Goal: Information Seeking & Learning: Understand process/instructions

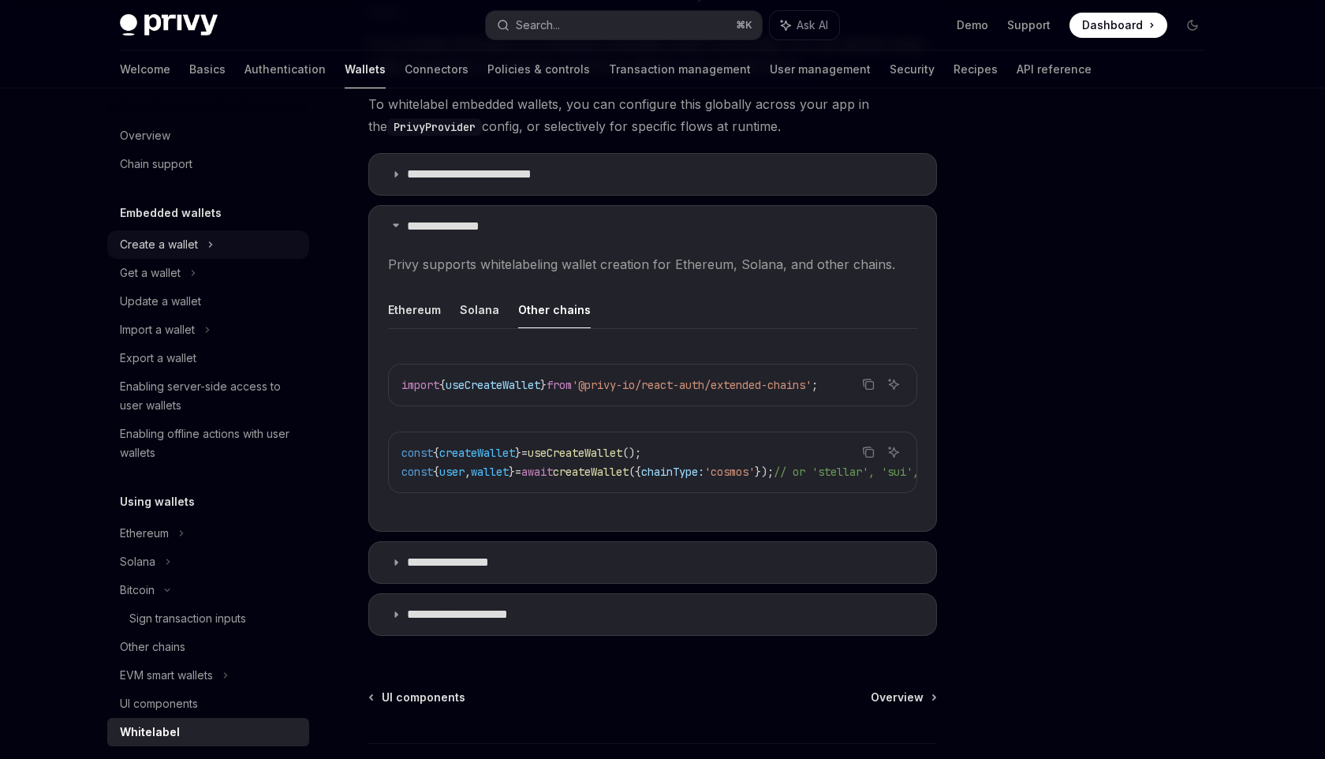
click at [185, 245] on div "Create a wallet" at bounding box center [159, 244] width 78 height 19
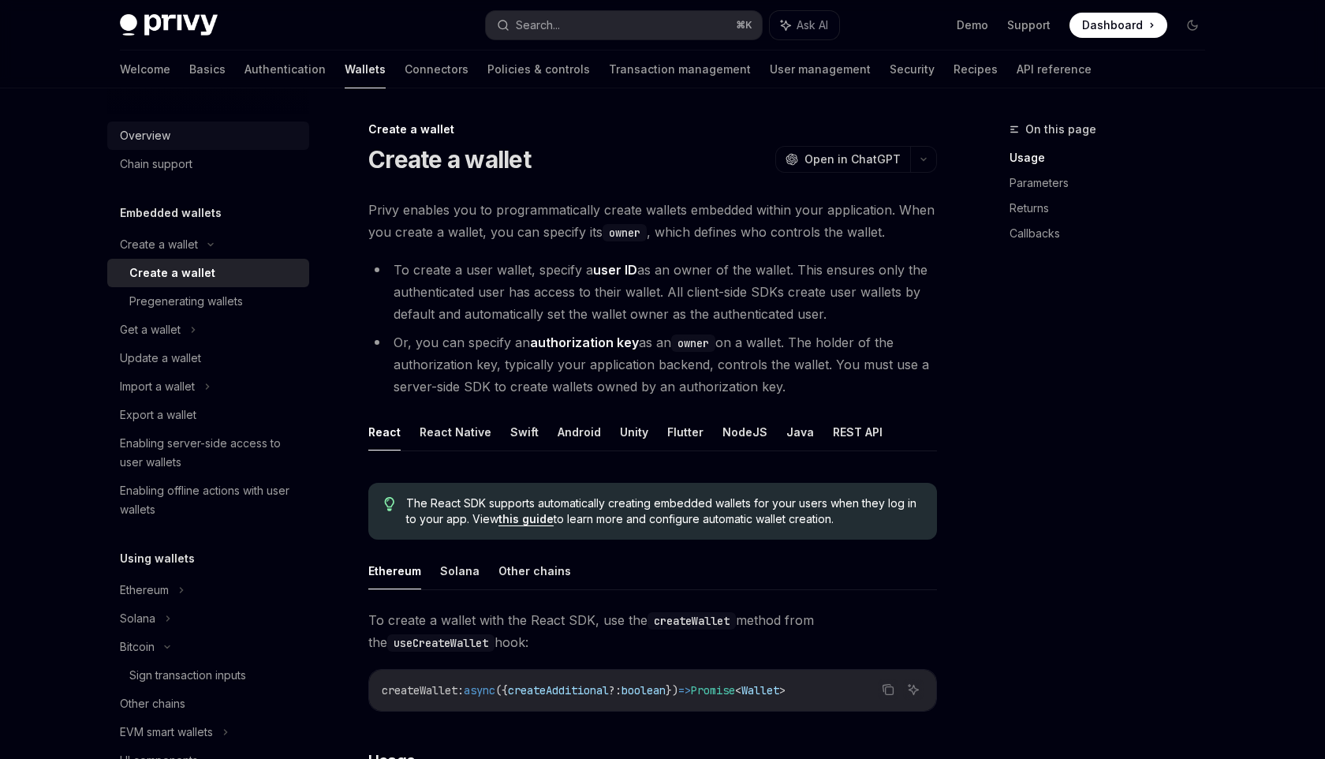
click at [155, 140] on div "Overview" at bounding box center [145, 135] width 50 height 19
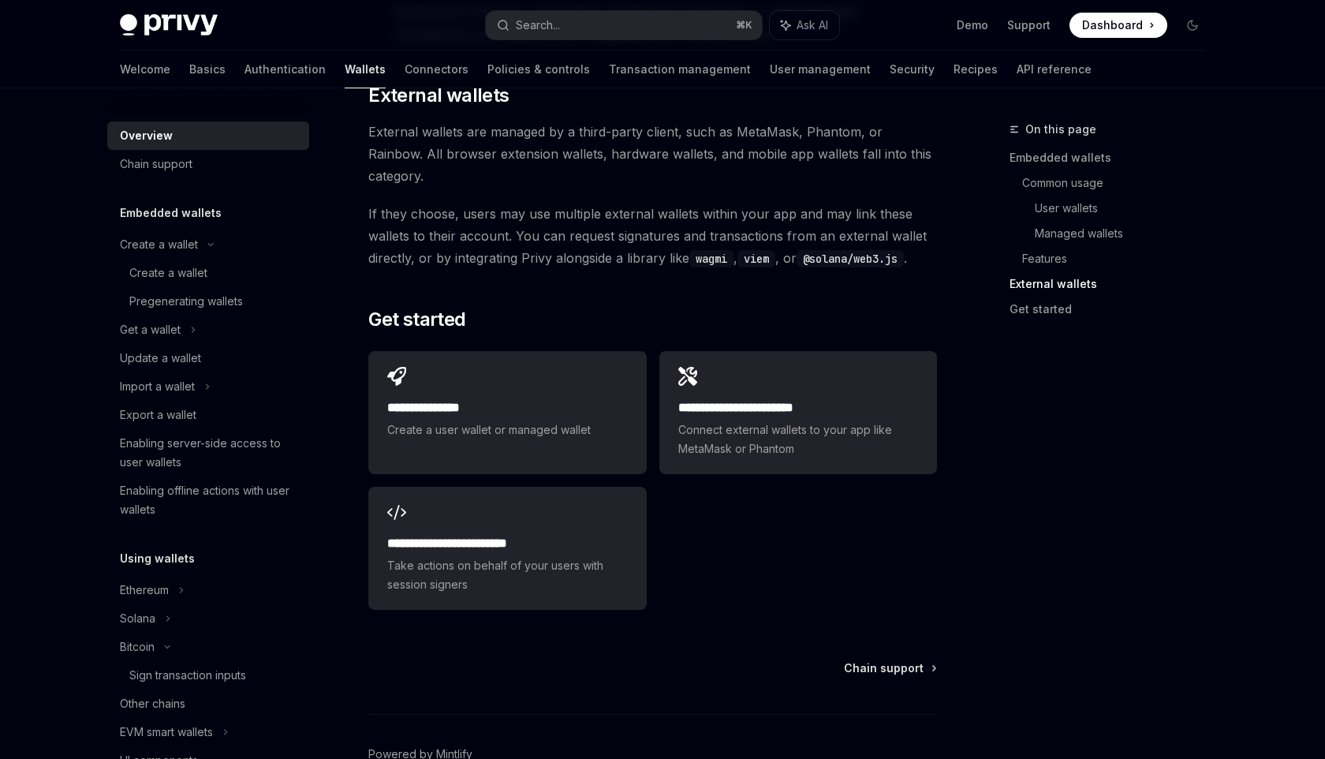
scroll to position [2381, 0]
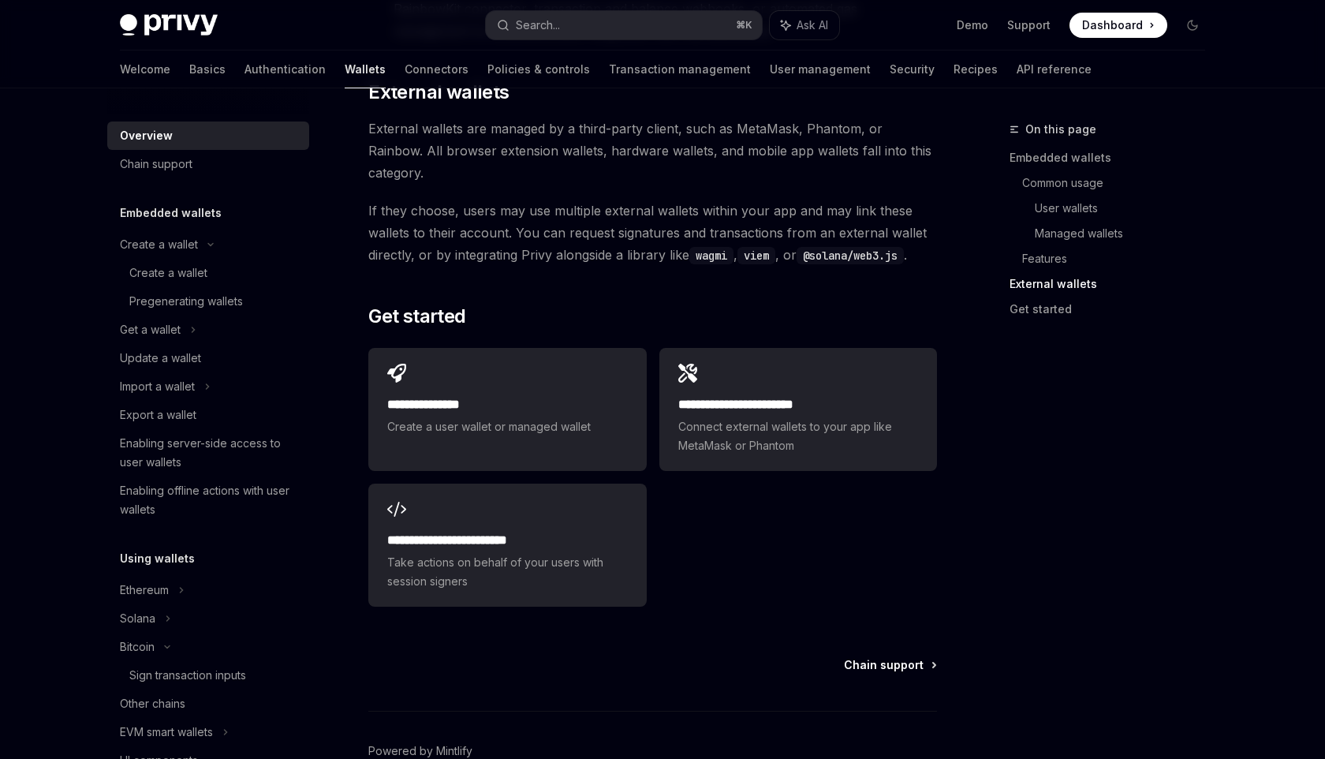
click at [887, 657] on span "Chain support" at bounding box center [884, 665] width 80 height 16
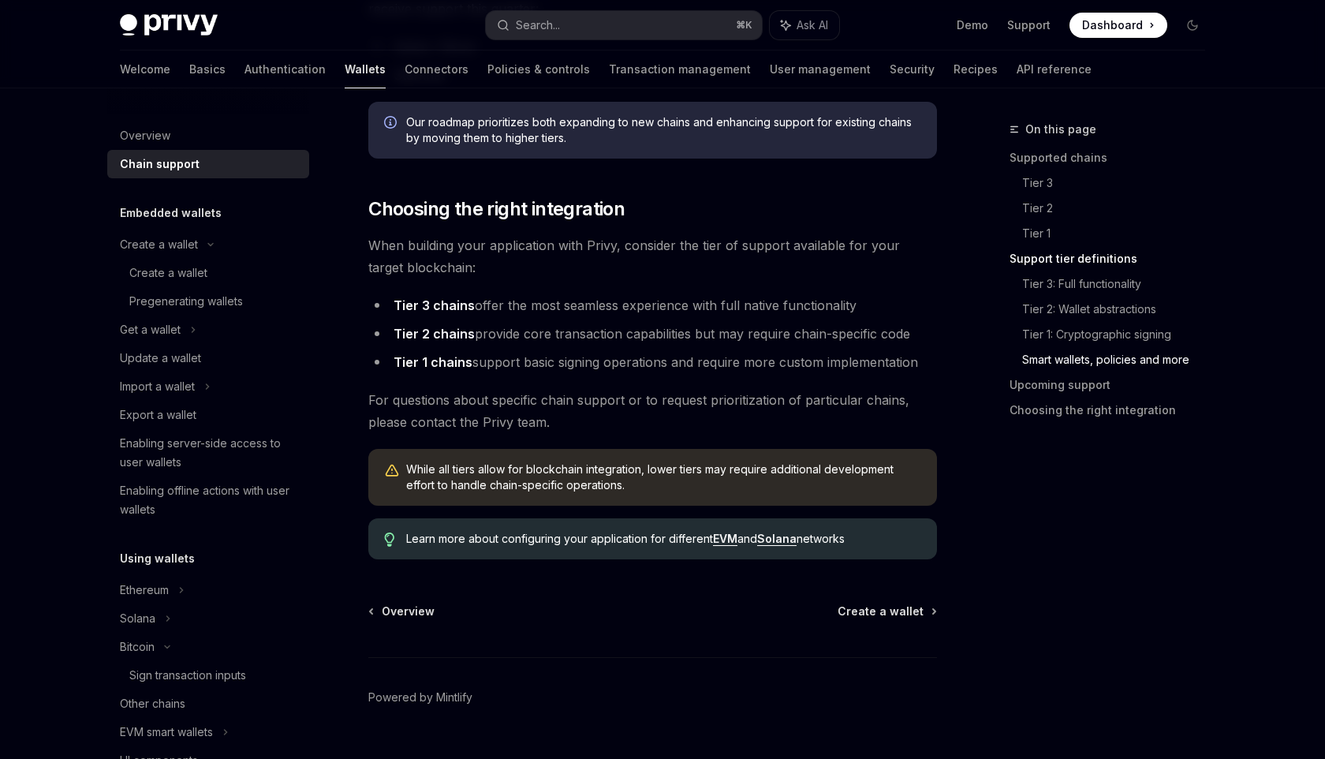
scroll to position [1848, 0]
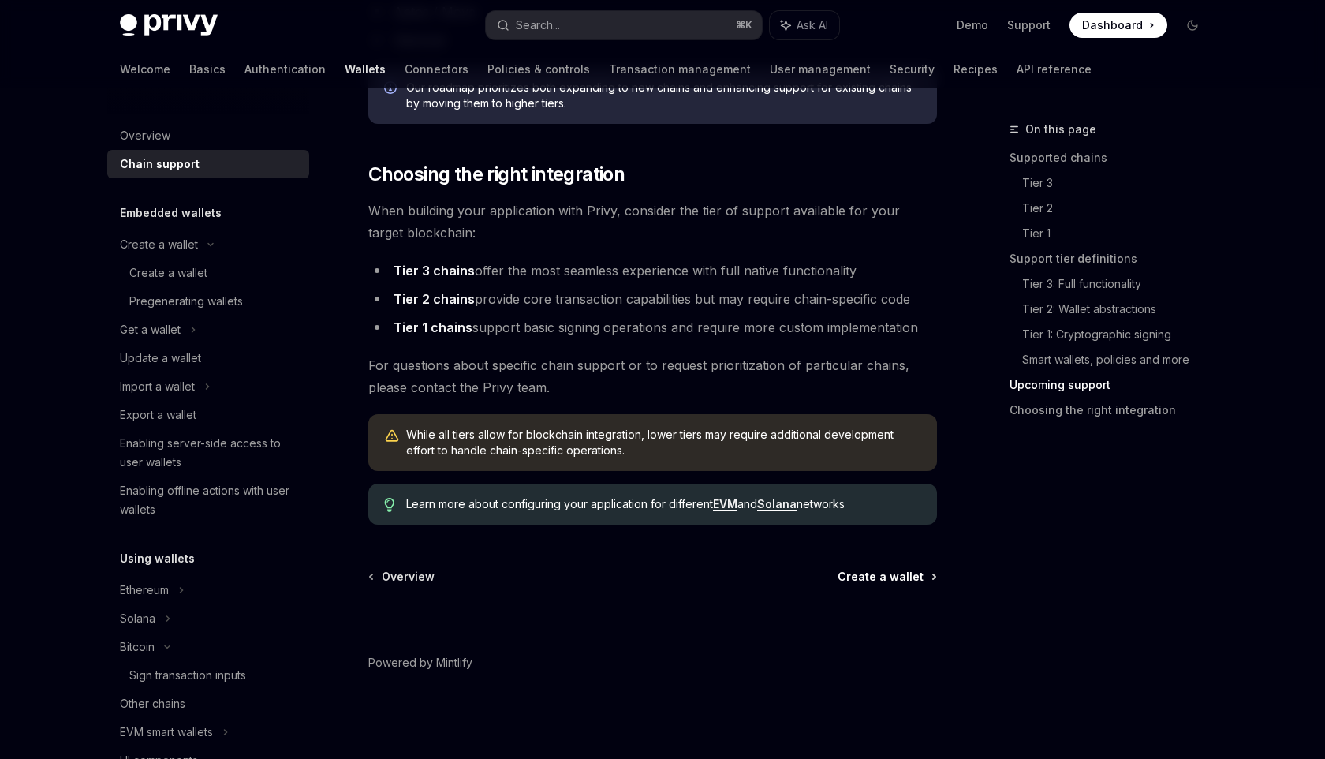
click at [915, 578] on span "Create a wallet" at bounding box center [881, 577] width 86 height 16
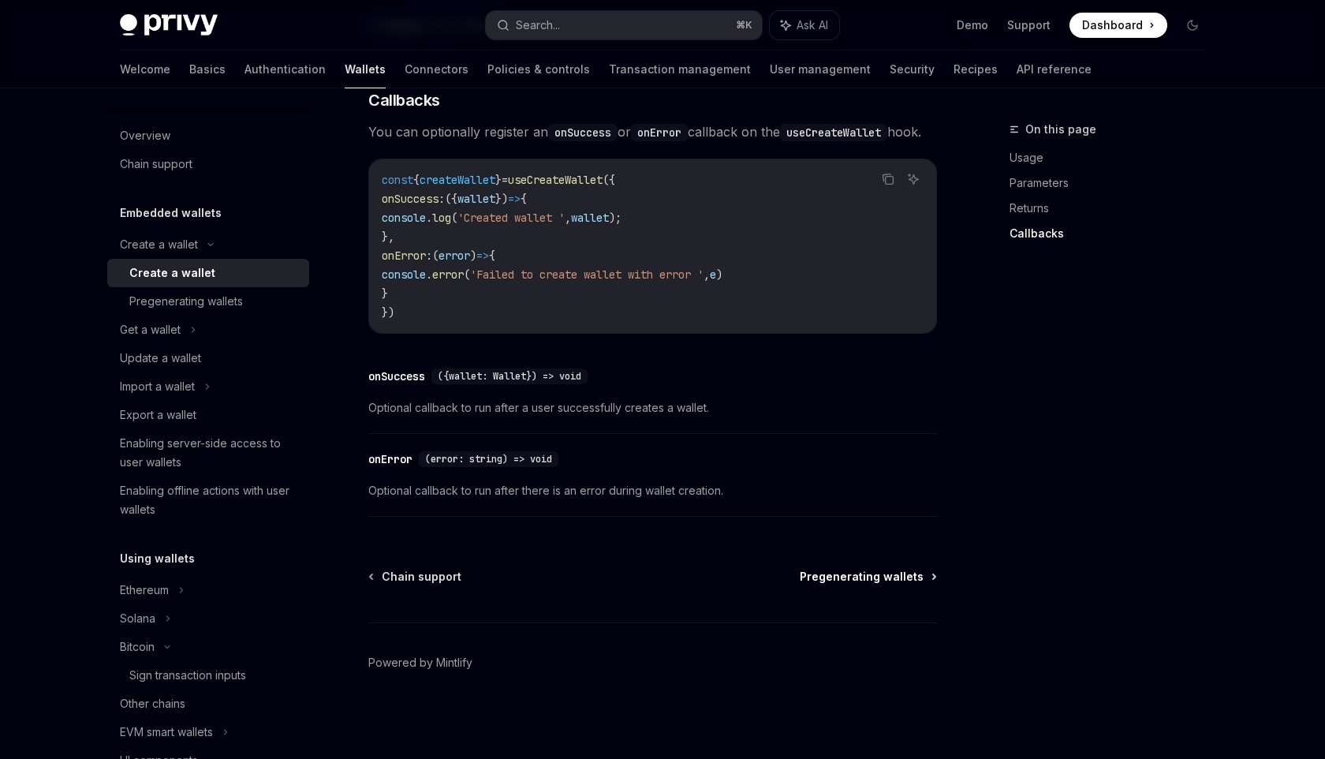
click at [842, 577] on span "Pregenerating wallets" at bounding box center [862, 577] width 124 height 16
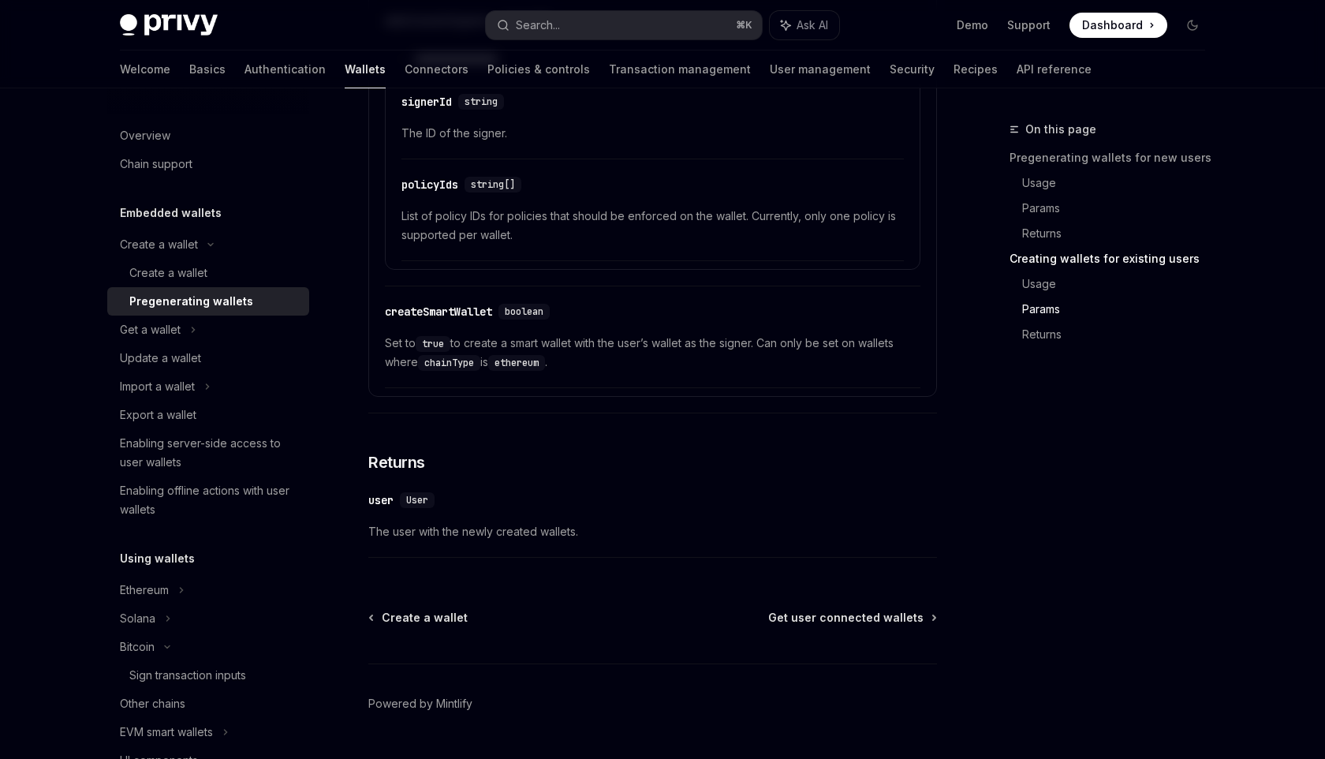
scroll to position [2881, 0]
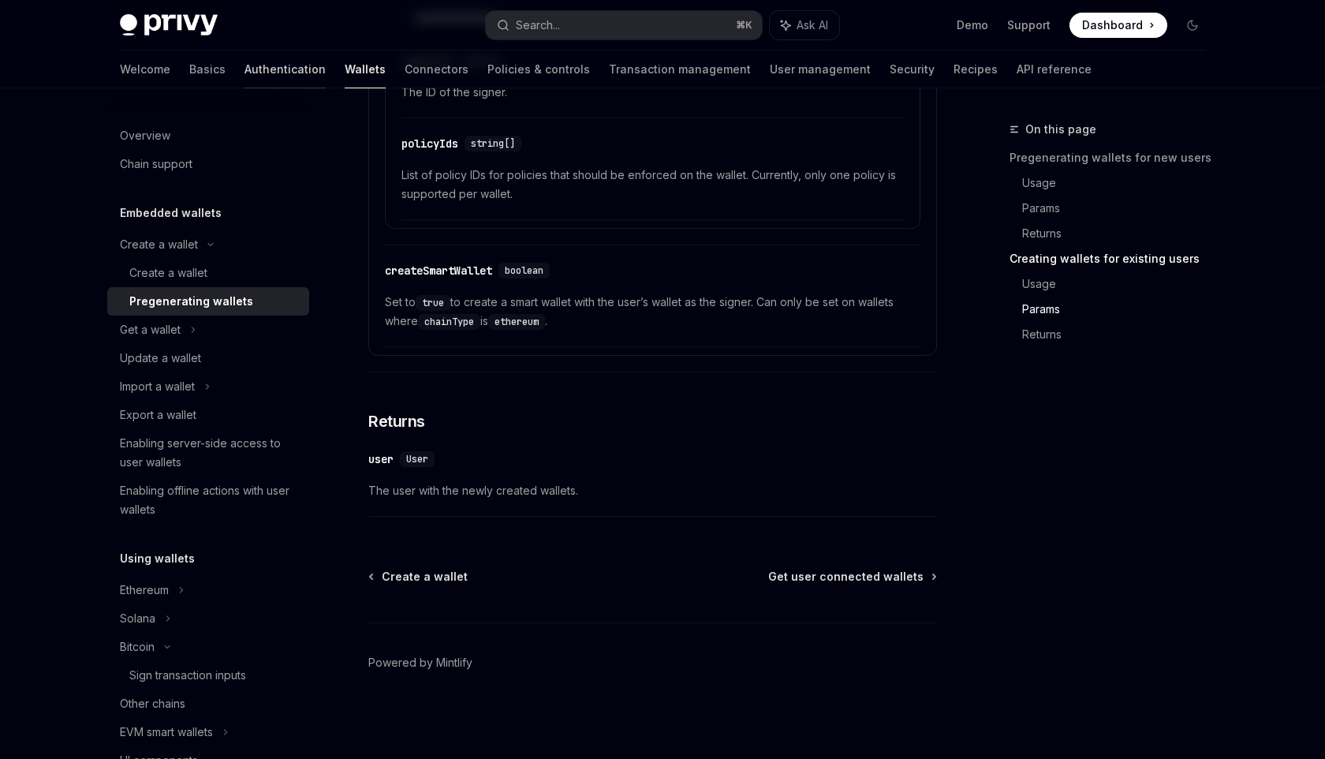
click at [245, 80] on link "Authentication" at bounding box center [285, 69] width 81 height 38
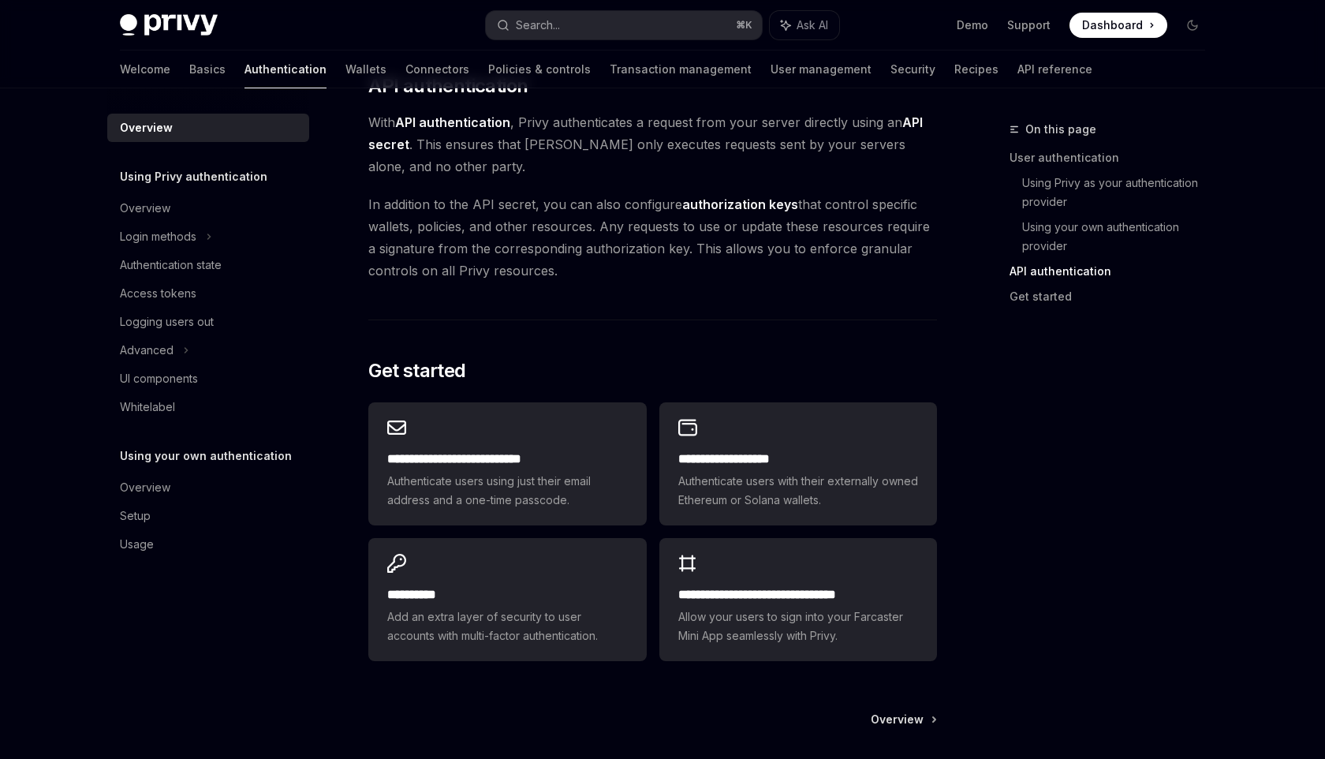
scroll to position [1221, 0]
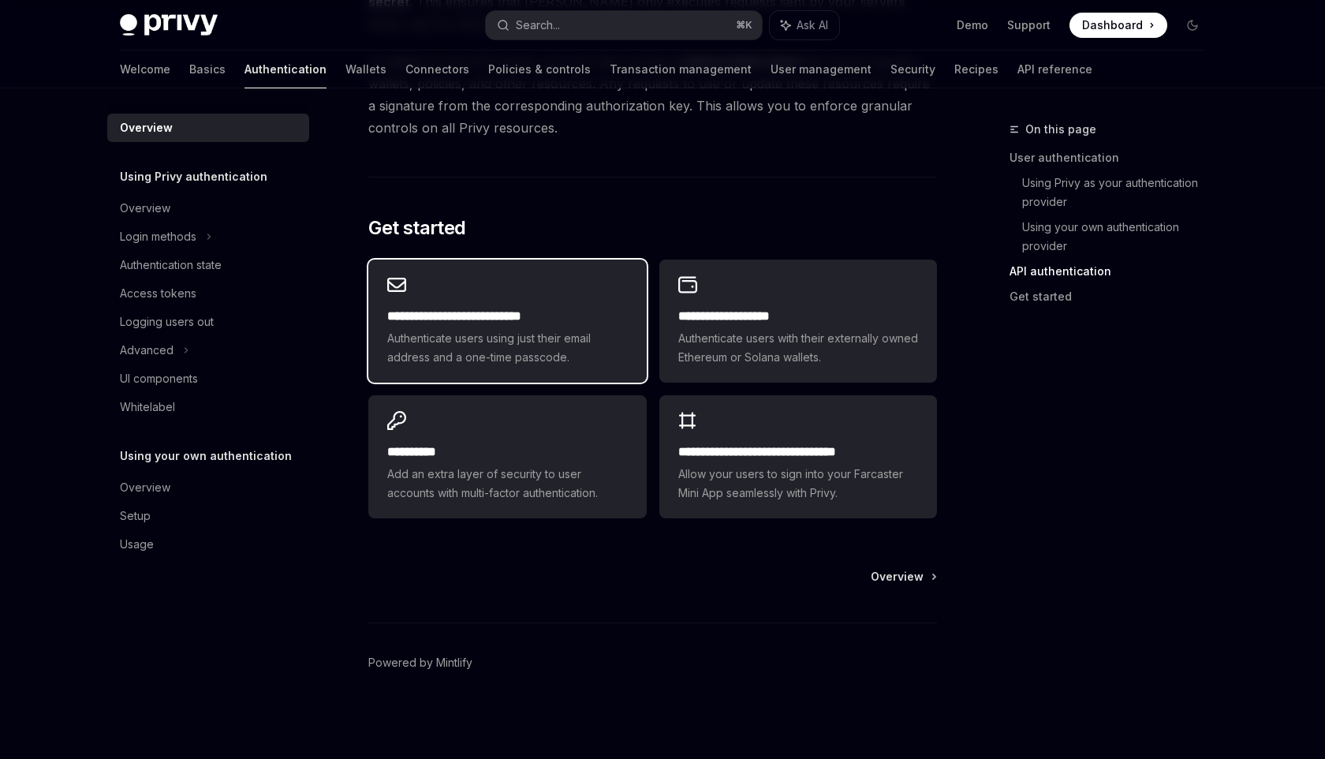
click at [581, 316] on h2 "**********" at bounding box center [507, 316] width 240 height 19
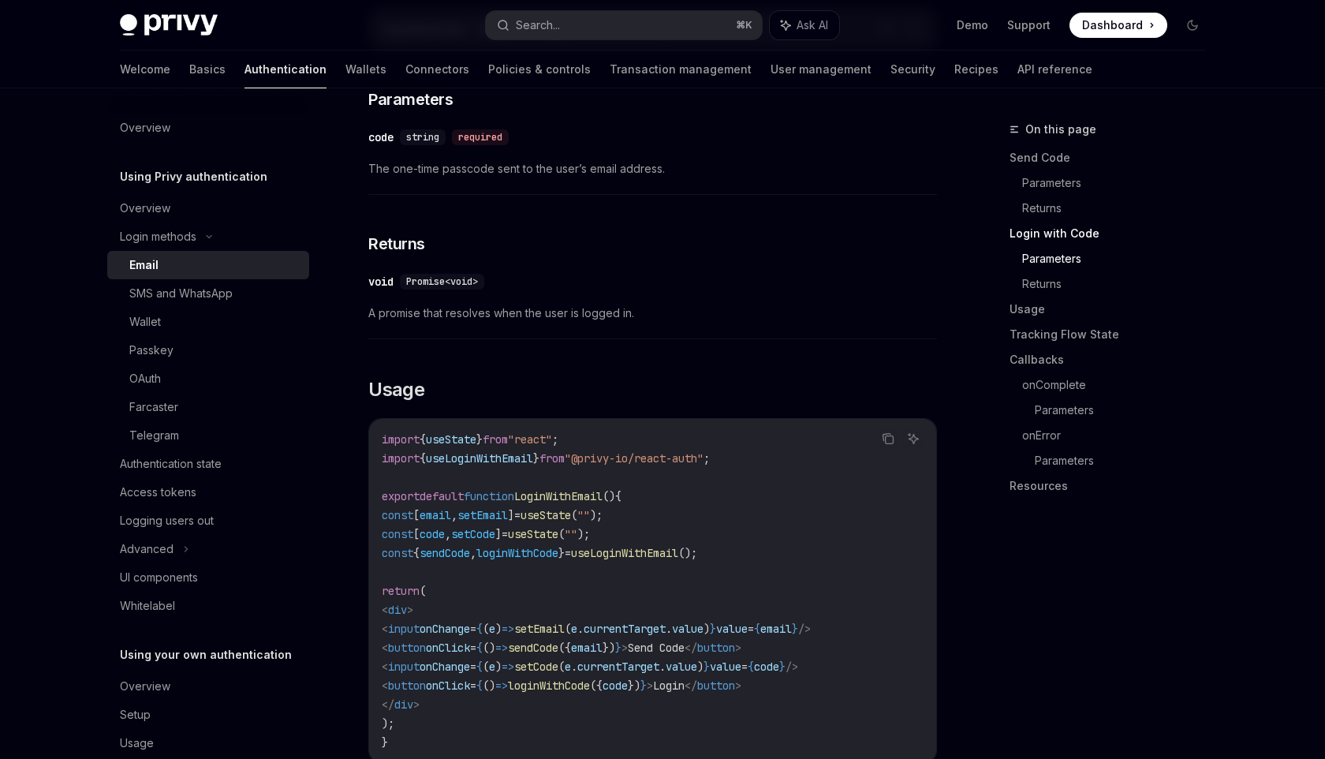
scroll to position [1075, 0]
click at [345, 71] on link "Wallets" at bounding box center [365, 69] width 41 height 38
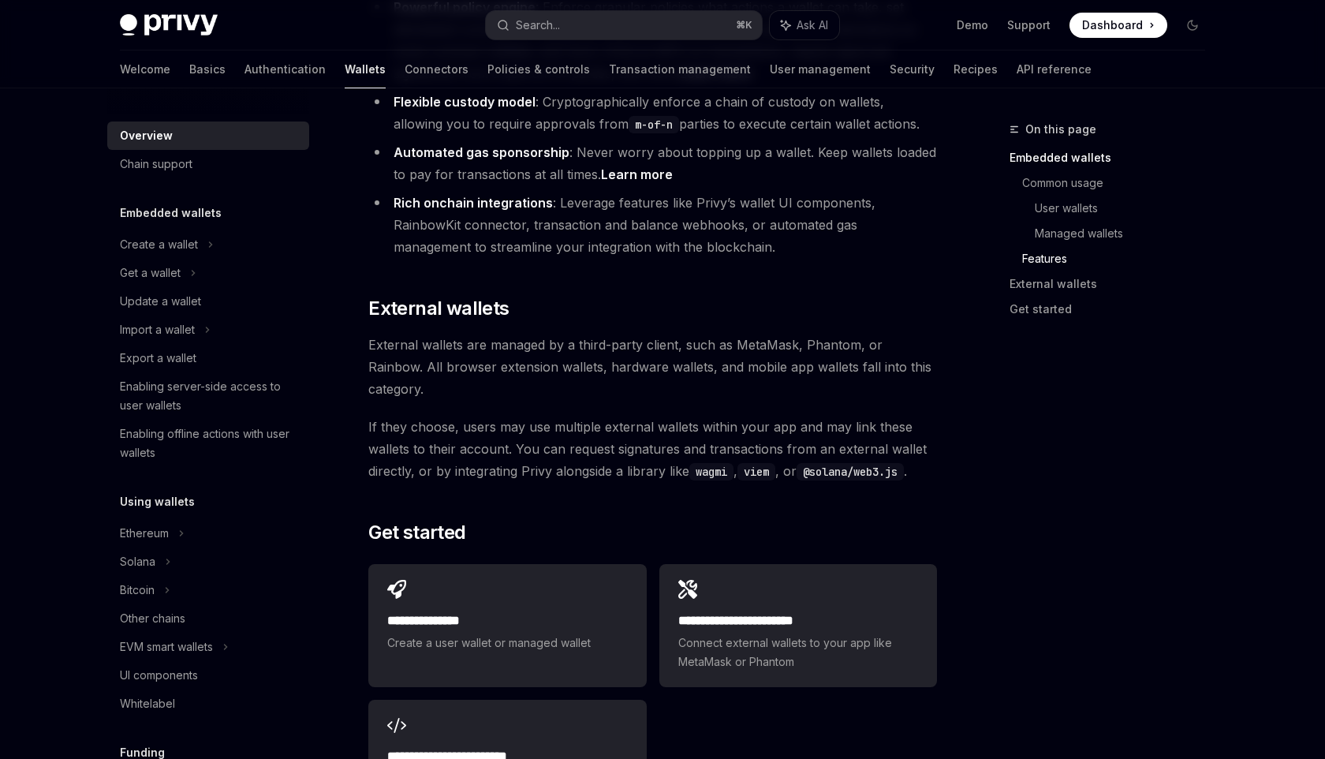
scroll to position [2171, 0]
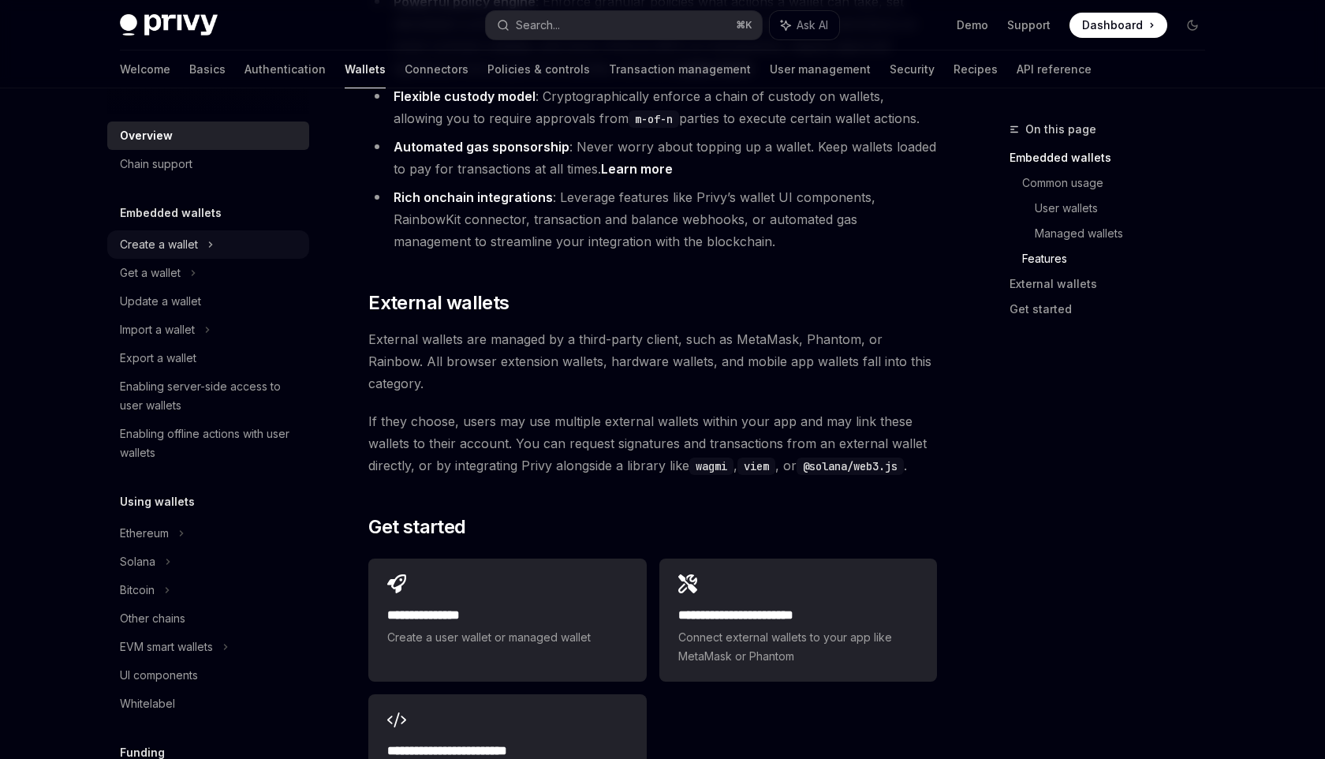
click at [157, 251] on div "Create a wallet" at bounding box center [159, 244] width 78 height 19
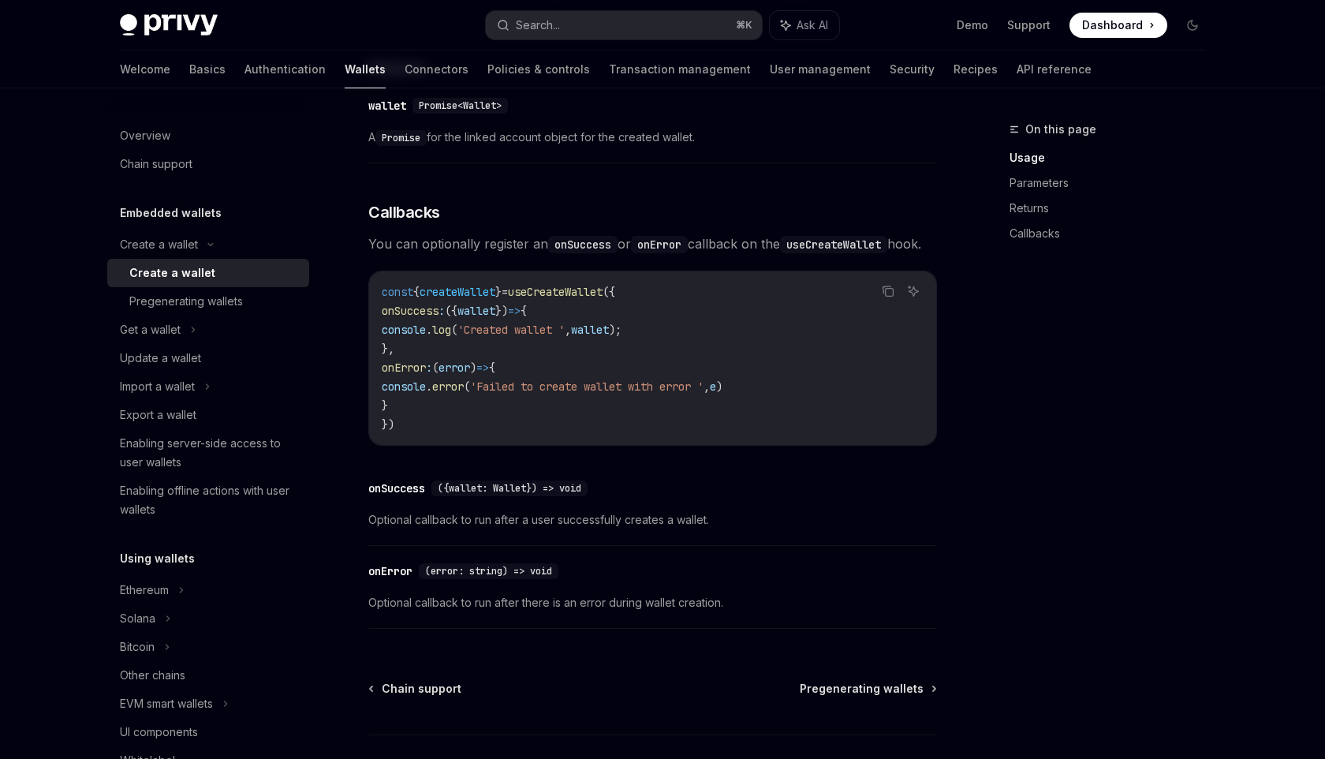
scroll to position [1127, 0]
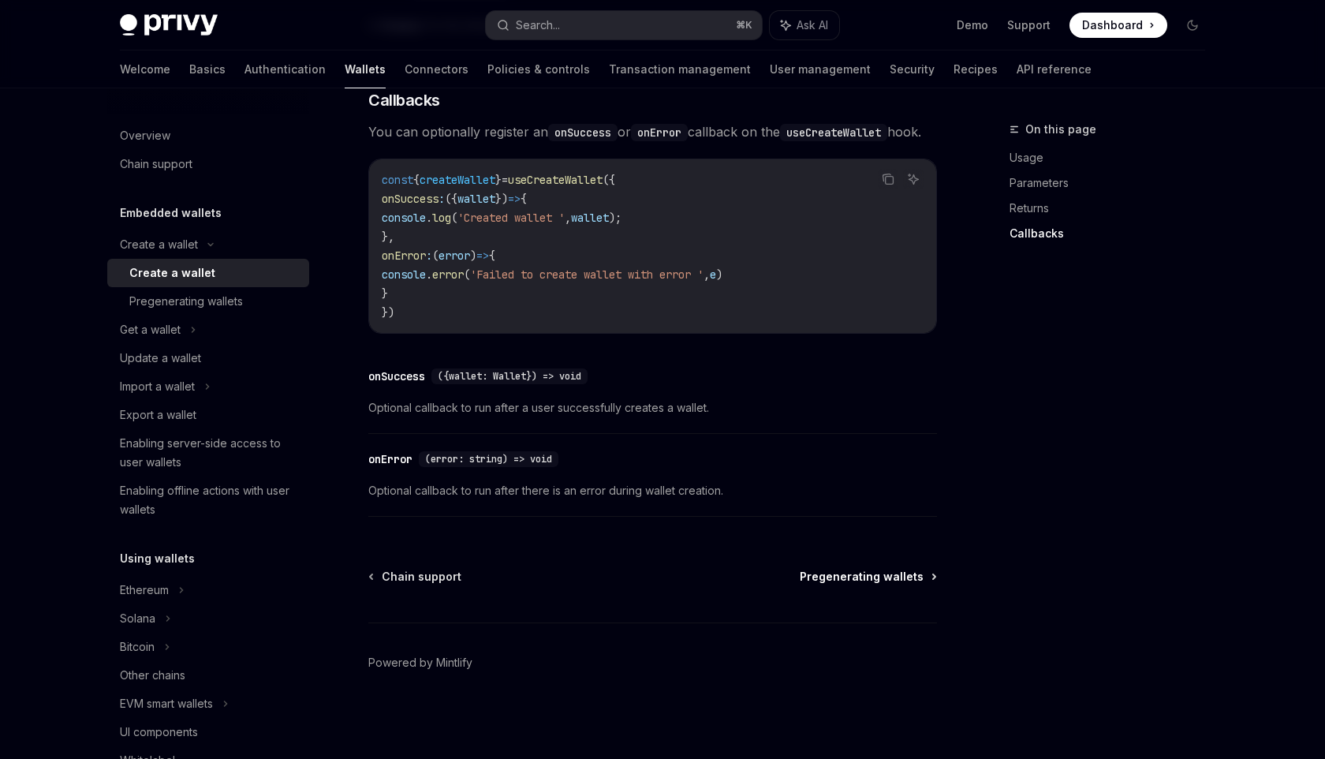
click at [870, 573] on span "Pregenerating wallets" at bounding box center [862, 577] width 124 height 16
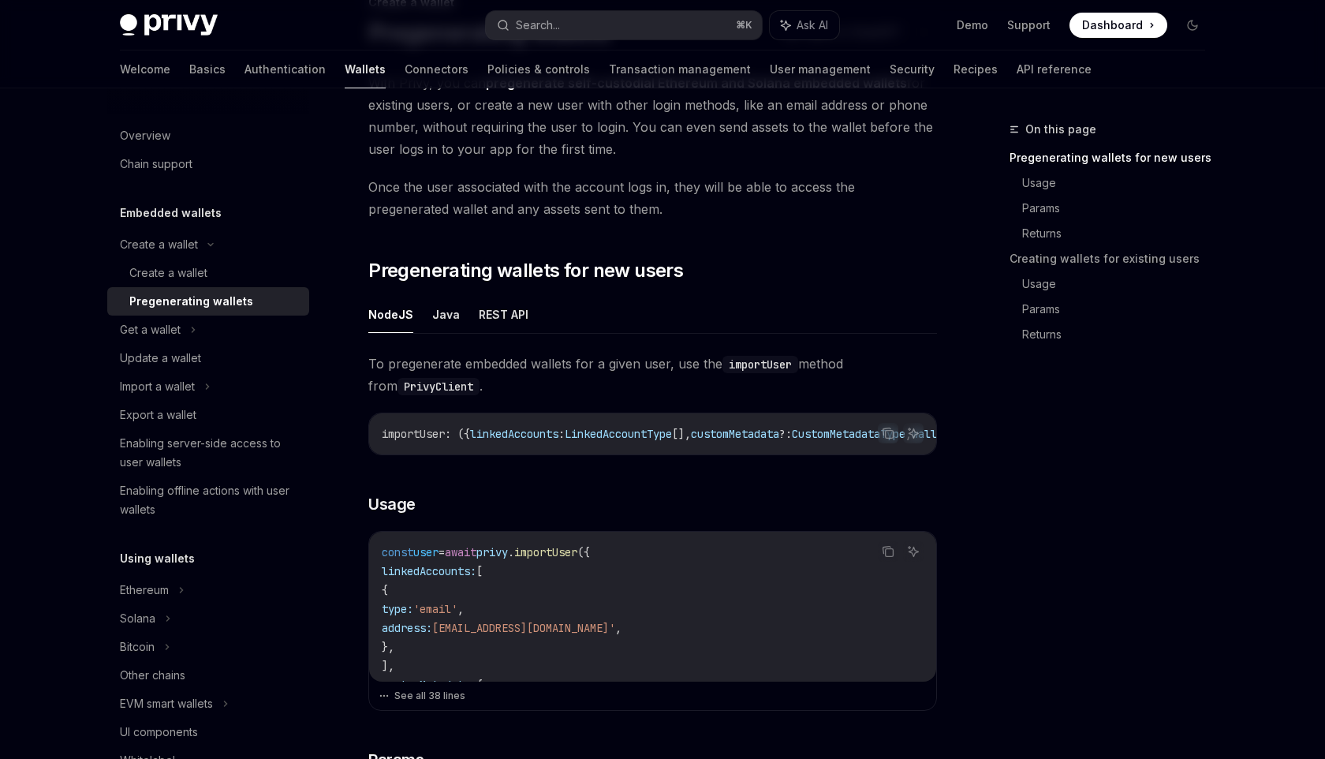
scroll to position [125, 0]
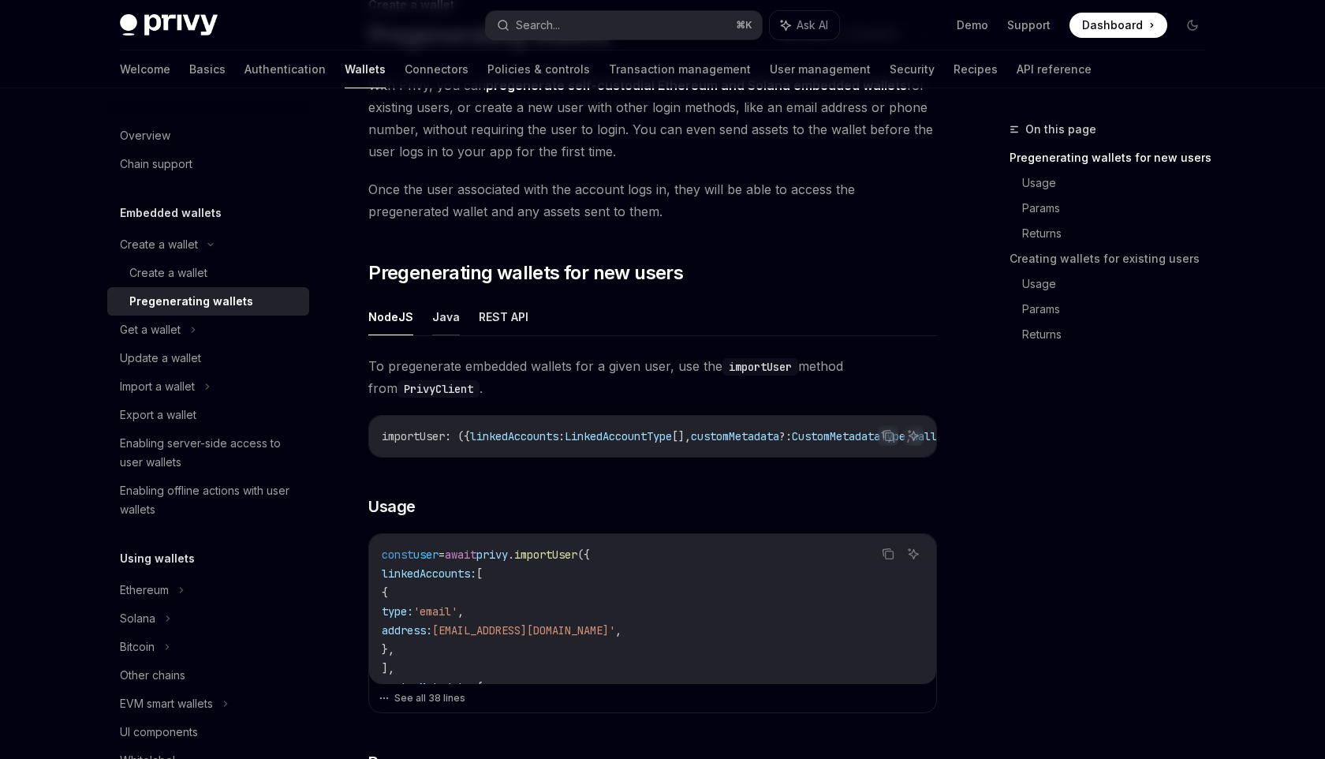
click at [448, 319] on button "Java" at bounding box center [446, 316] width 28 height 37
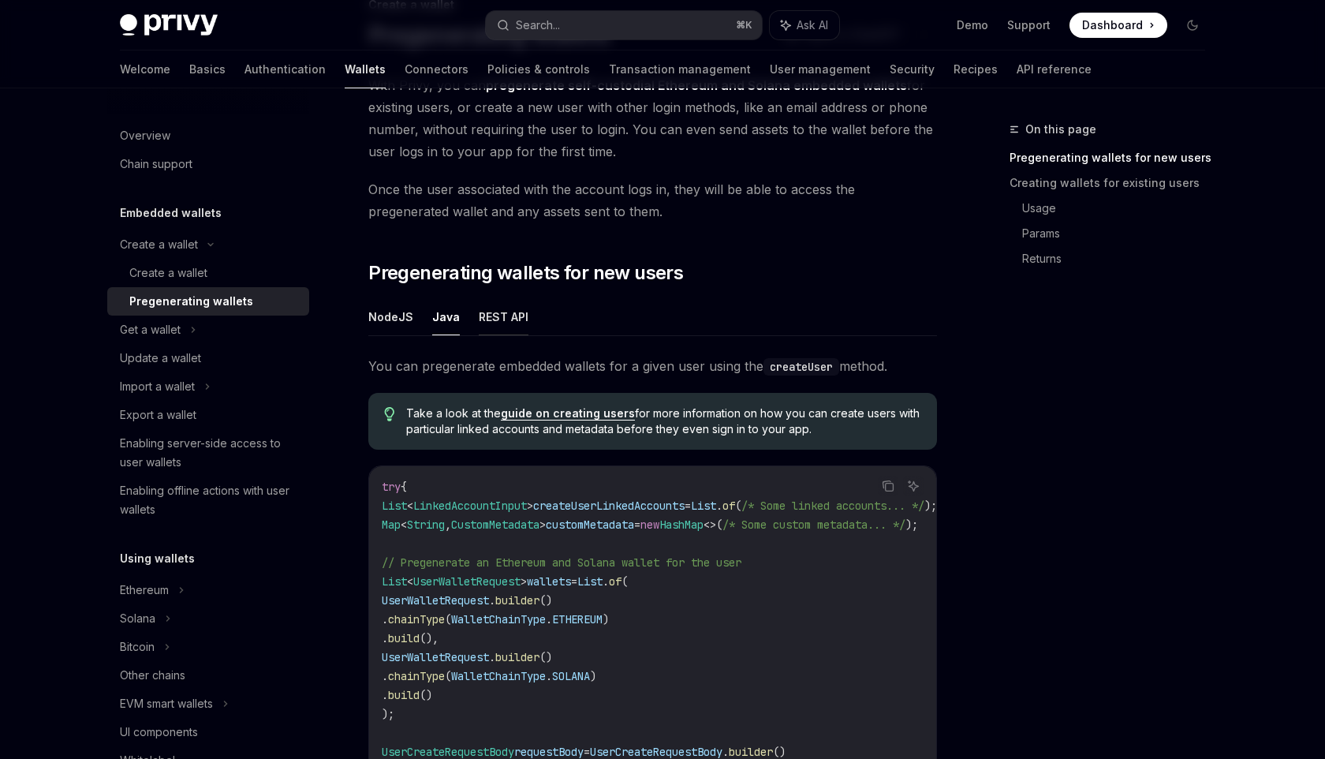
click at [515, 316] on button "REST API" at bounding box center [504, 316] width 50 height 37
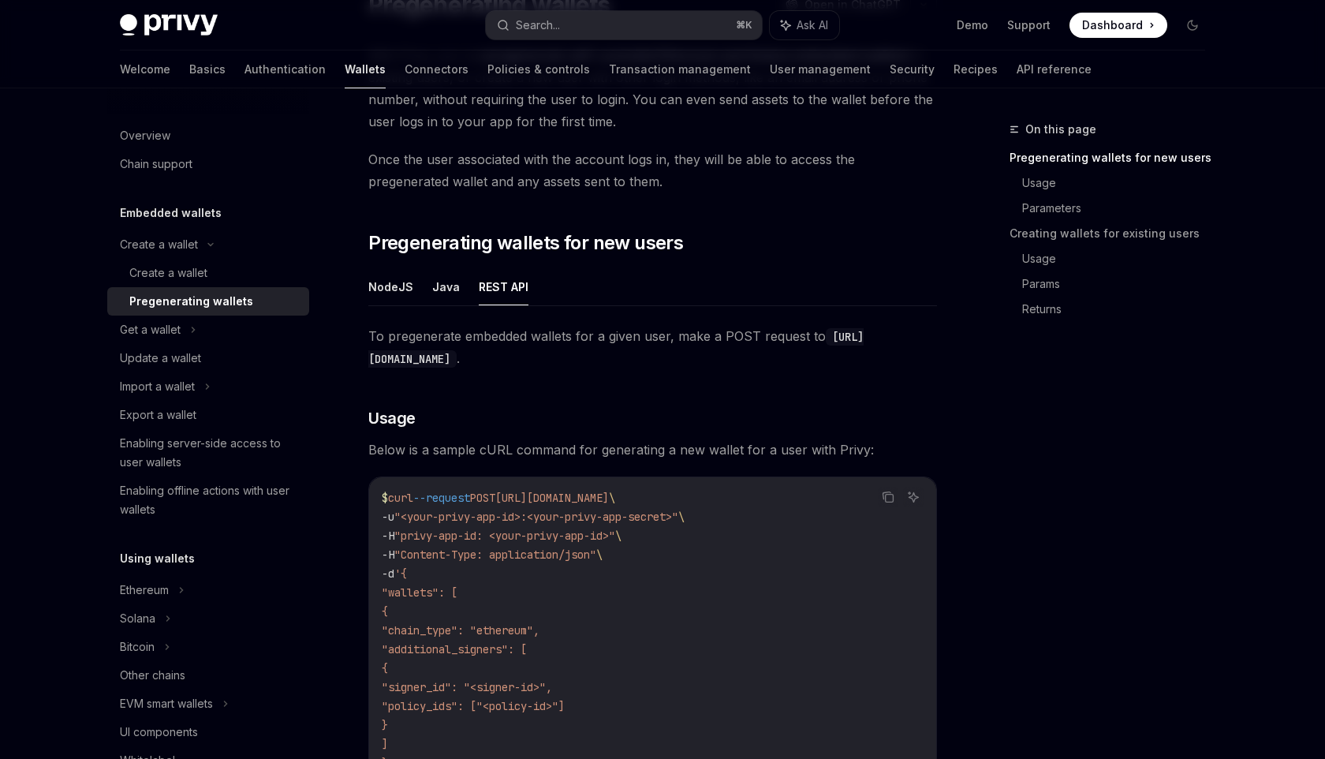
scroll to position [158, 0]
click at [443, 282] on button "Java" at bounding box center [446, 283] width 28 height 37
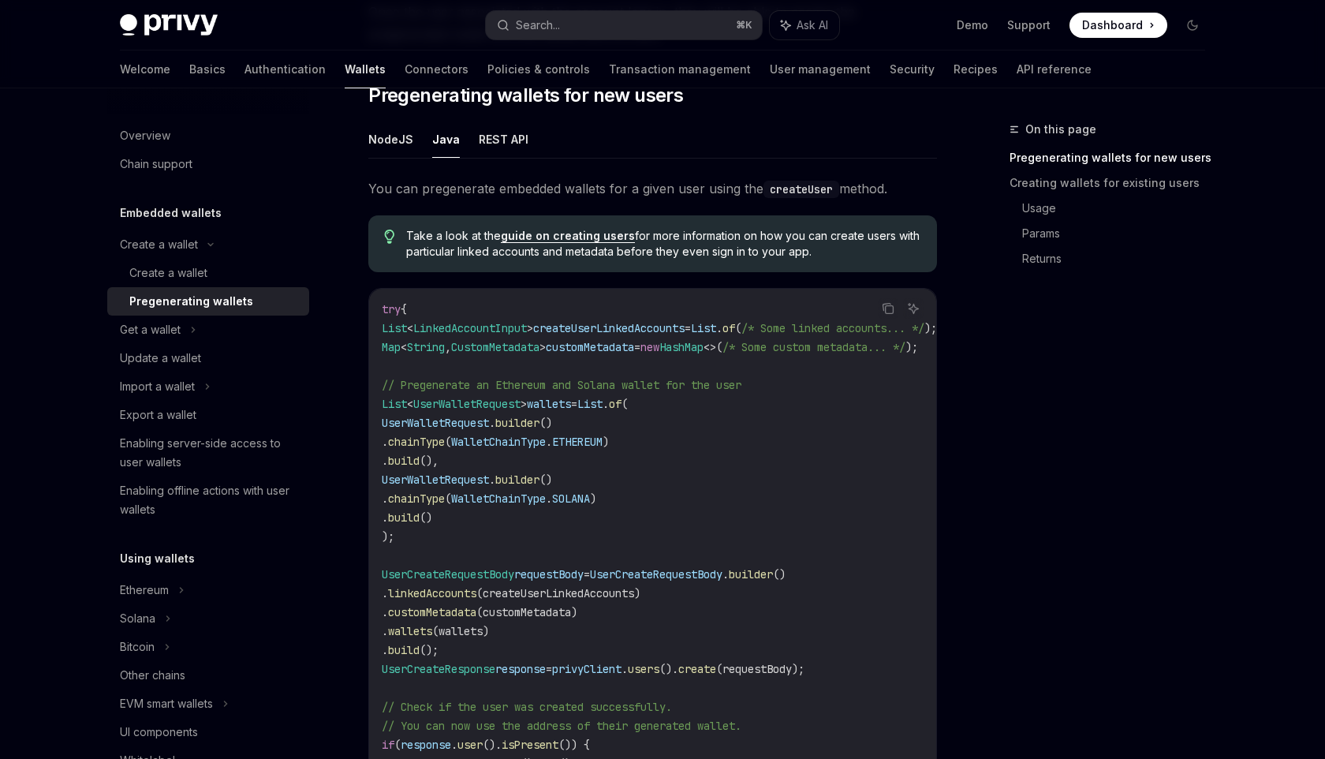
scroll to position [197, 0]
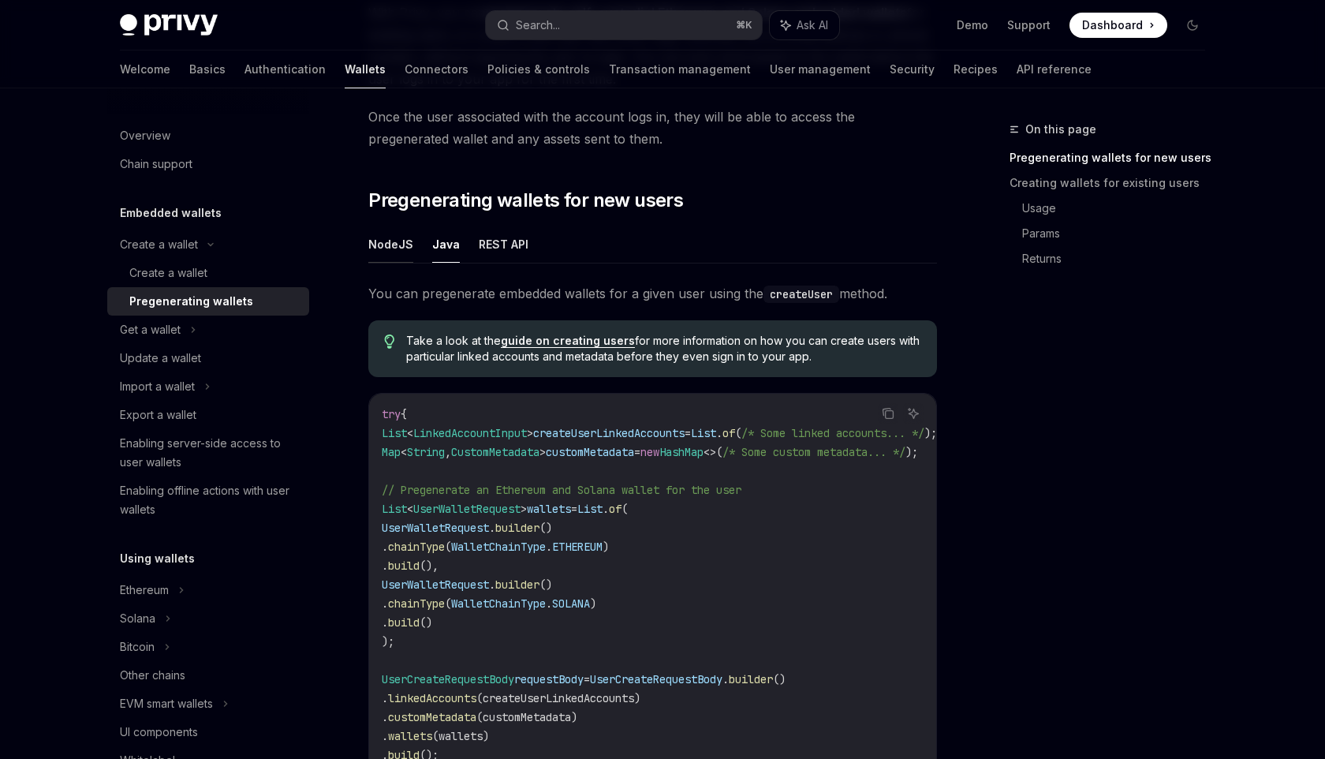
click at [382, 250] on button "NodeJS" at bounding box center [390, 244] width 45 height 37
type textarea "*"
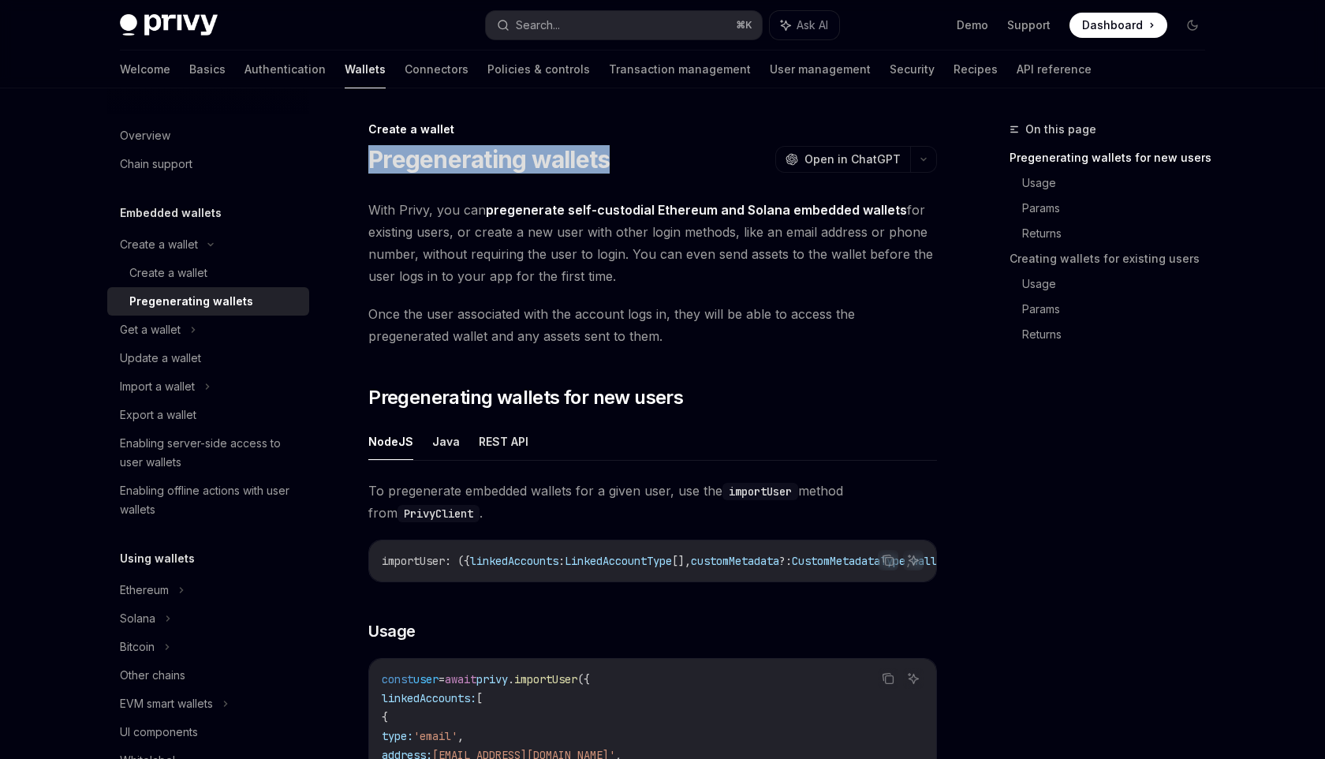
drag, startPoint x: 611, startPoint y: 166, endPoint x: 357, endPoint y: 165, distance: 254.0
copy h1 "Pregenerating wallets"
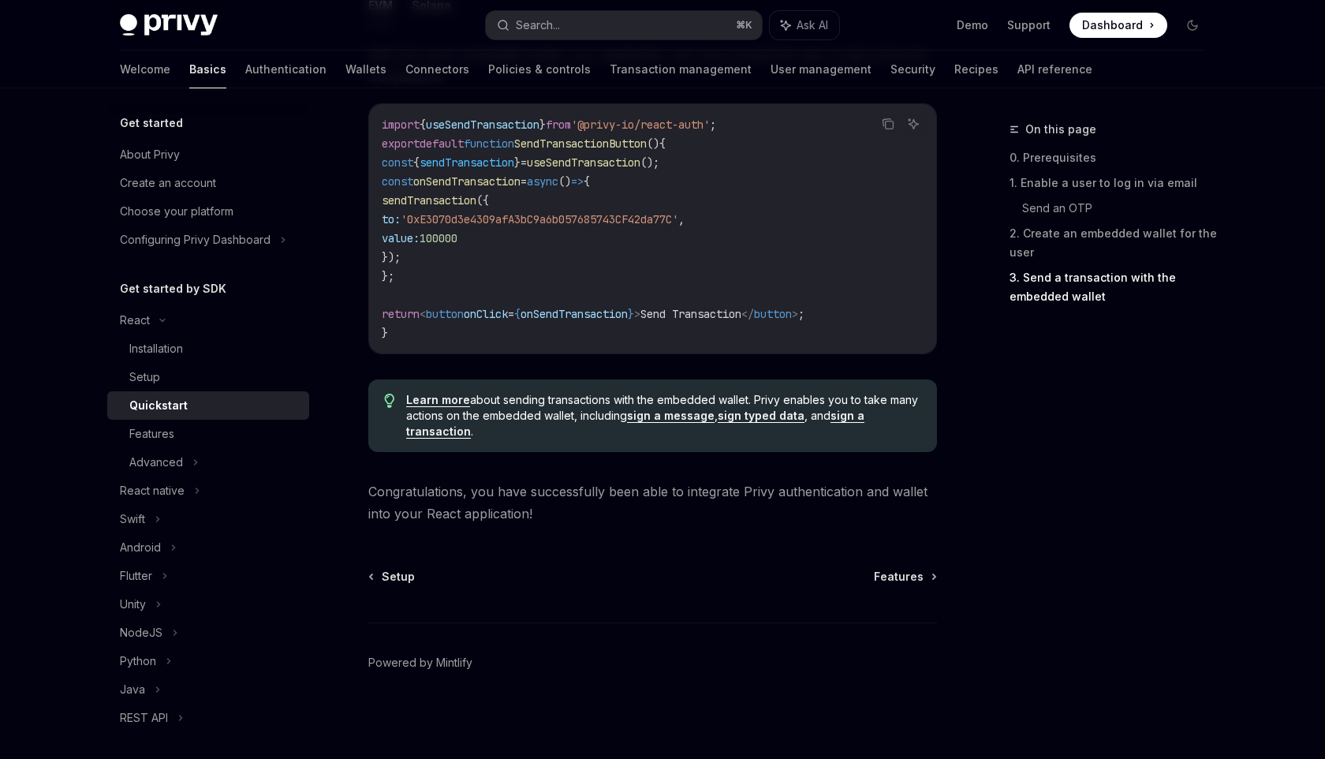
scroll to position [1529, 0]
click at [897, 577] on span "Features" at bounding box center [899, 577] width 50 height 16
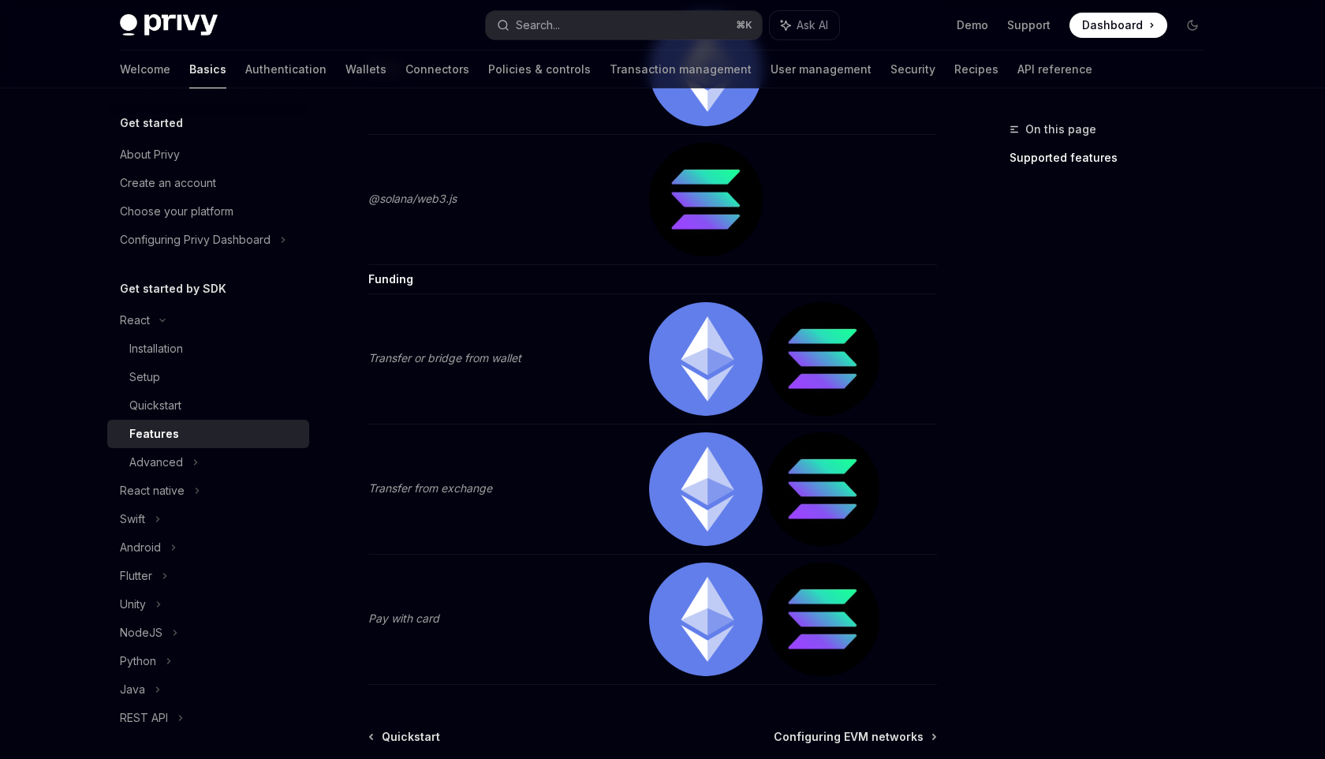
scroll to position [3302, 0]
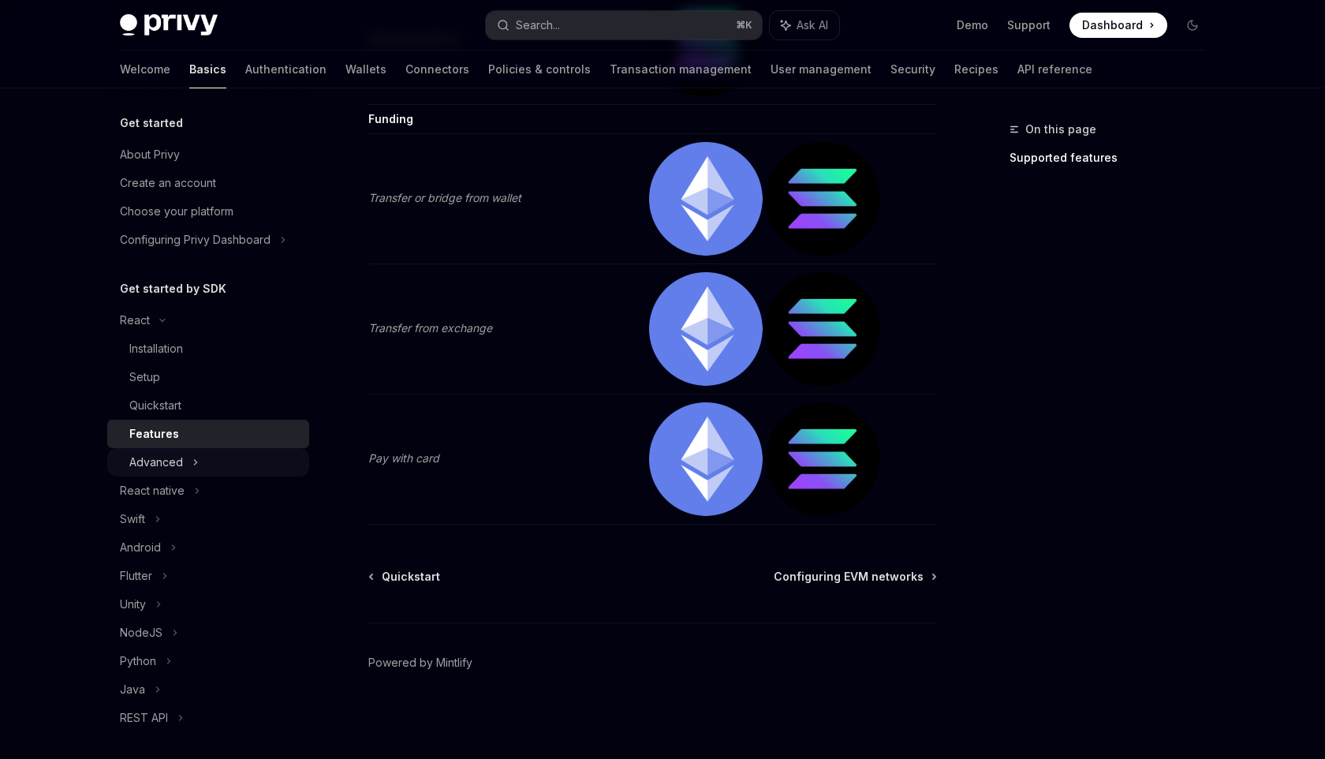
click at [167, 465] on div "Advanced" at bounding box center [156, 462] width 54 height 19
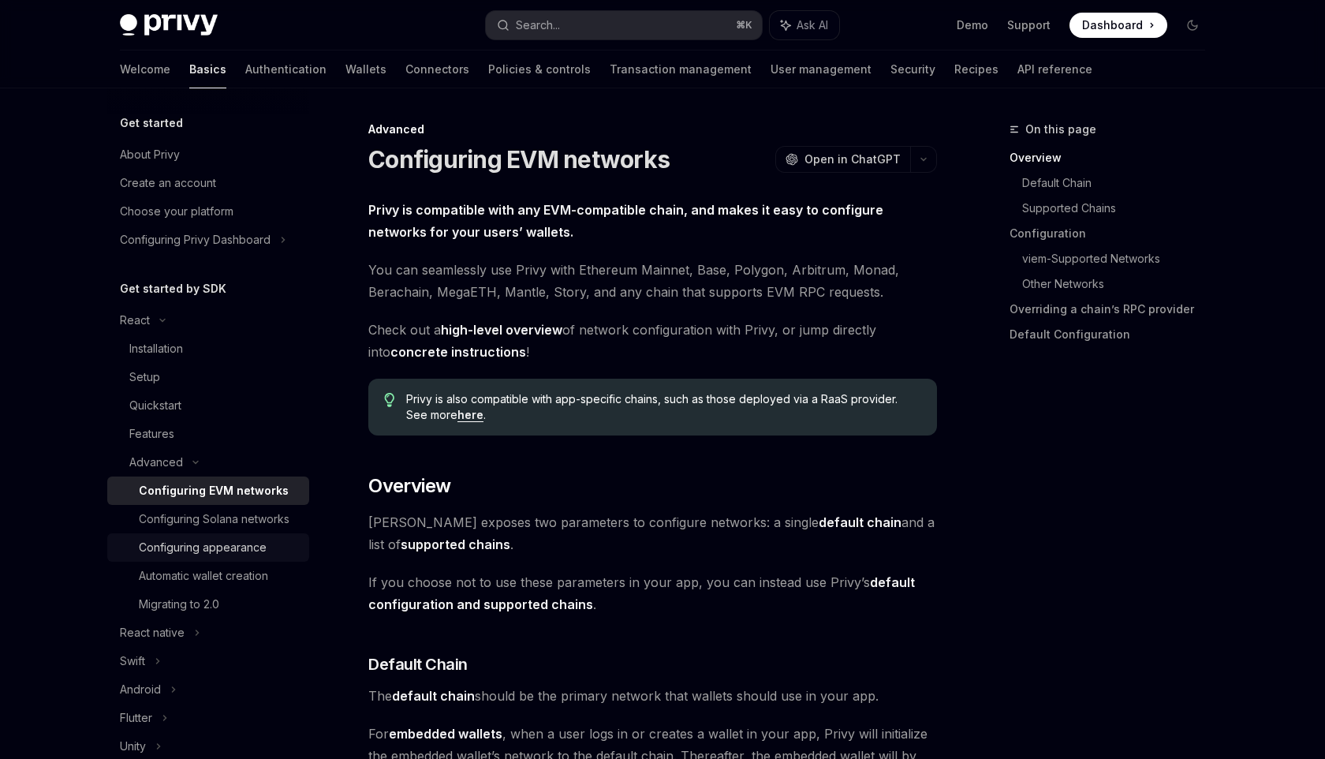
click at [243, 543] on div "Configuring appearance" at bounding box center [203, 547] width 128 height 19
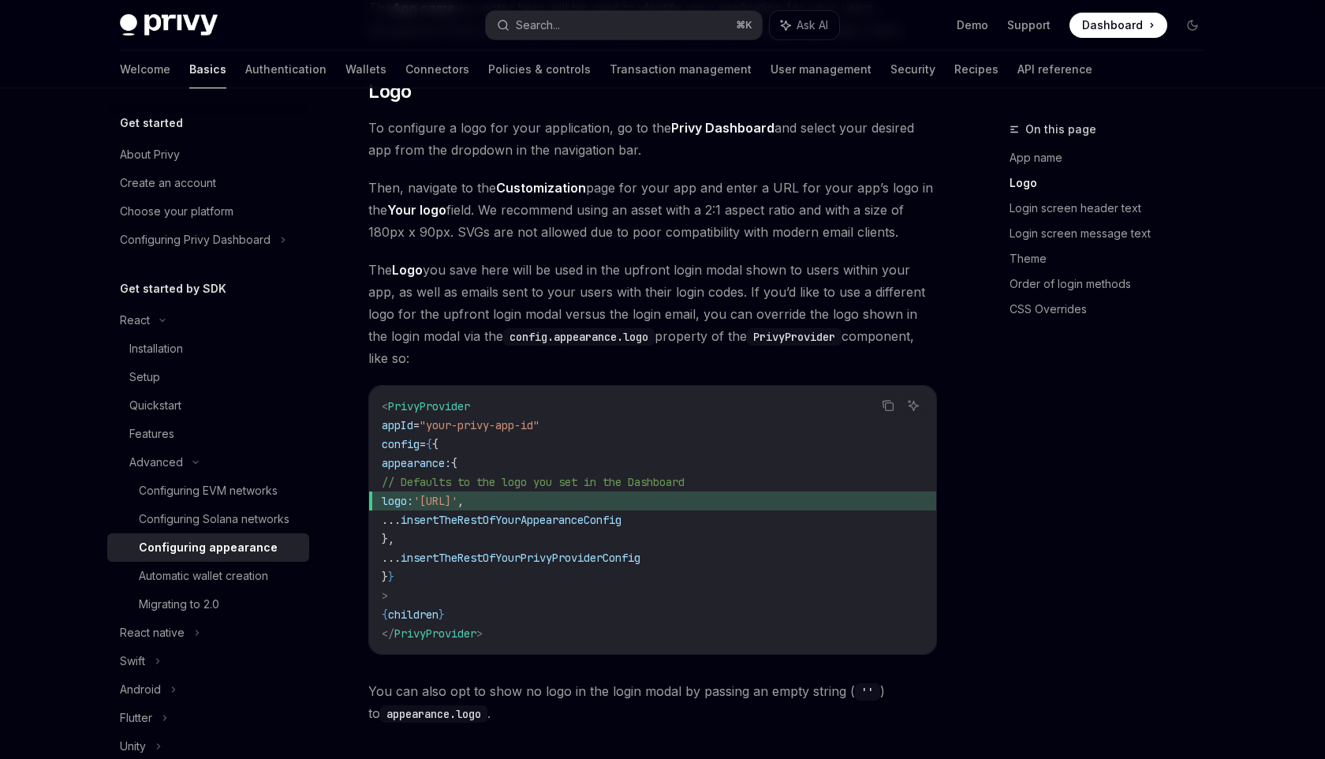
scroll to position [578, 0]
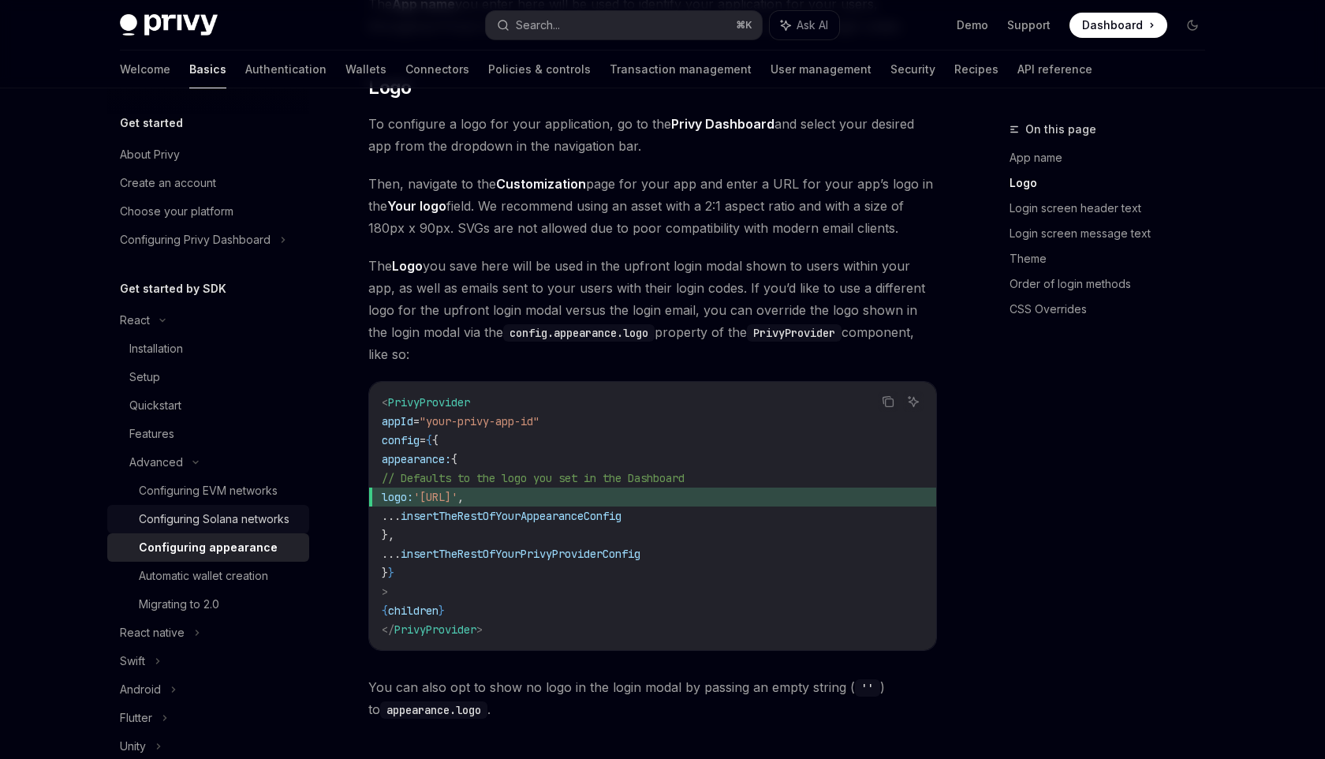
click at [211, 519] on div "Configuring Solana networks" at bounding box center [214, 519] width 151 height 19
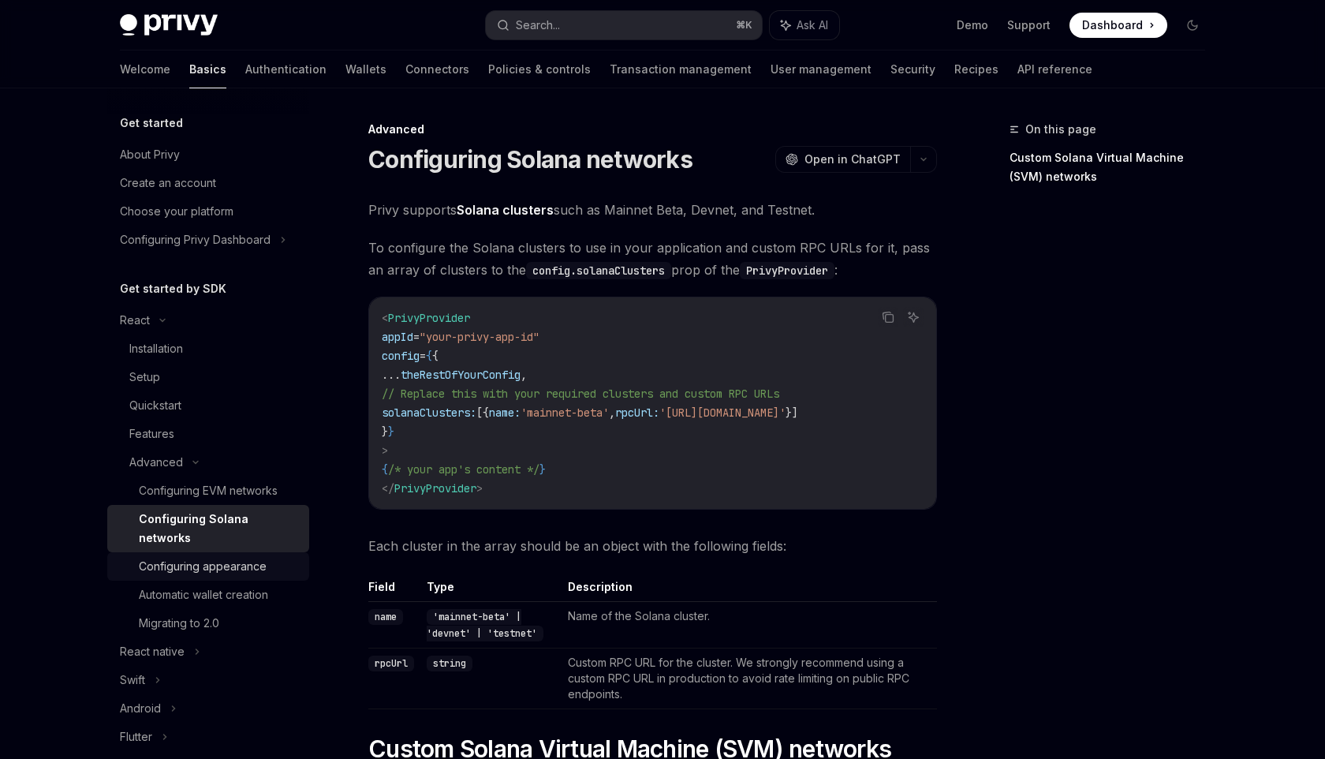
click at [226, 557] on div "Configuring appearance" at bounding box center [203, 566] width 128 height 19
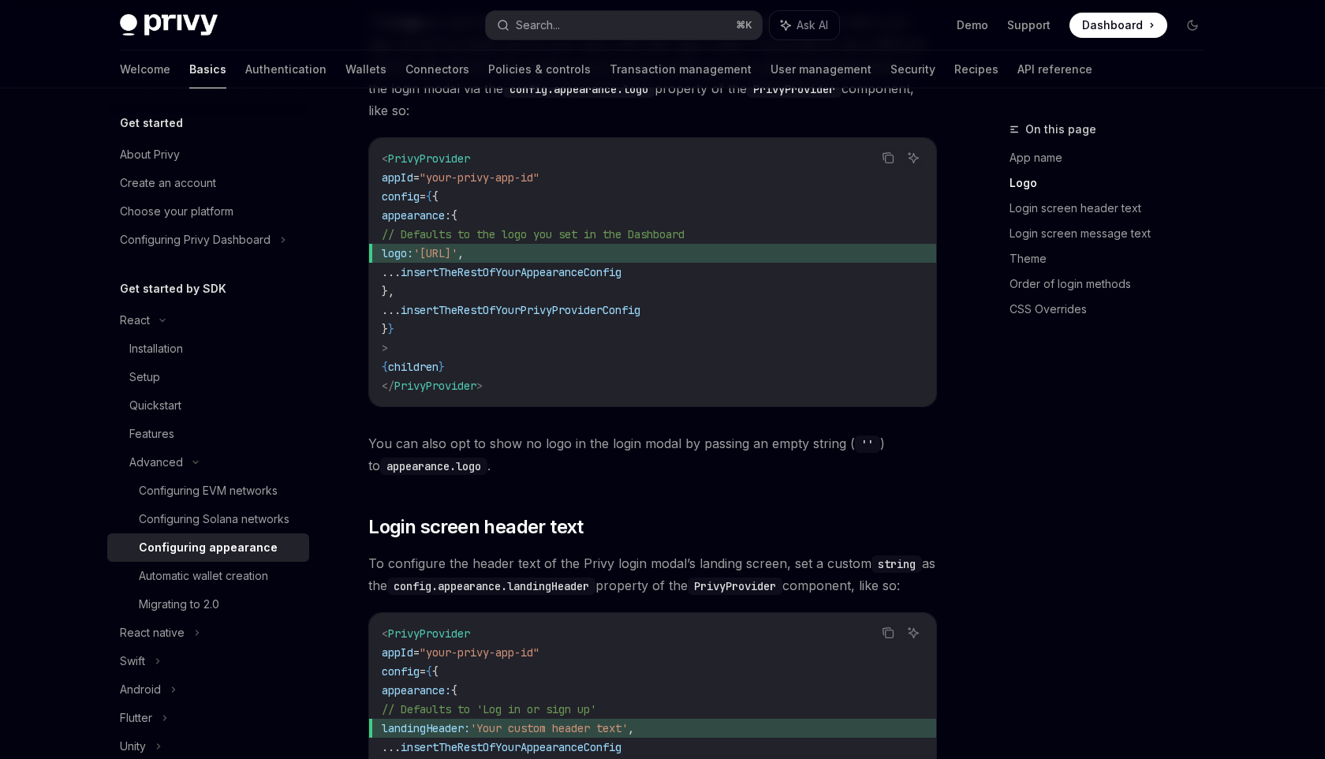
scroll to position [891, 0]
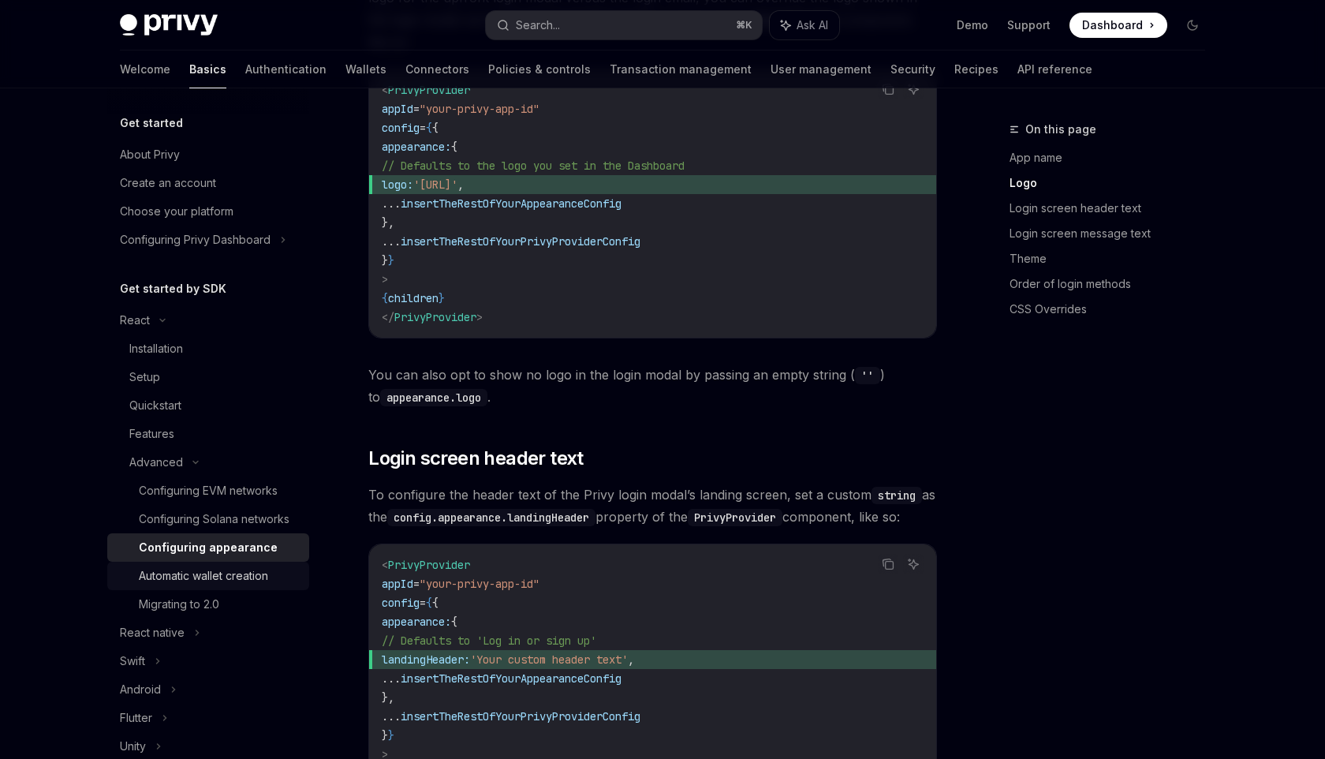
click at [237, 578] on div "Automatic wallet creation" at bounding box center [203, 575] width 129 height 19
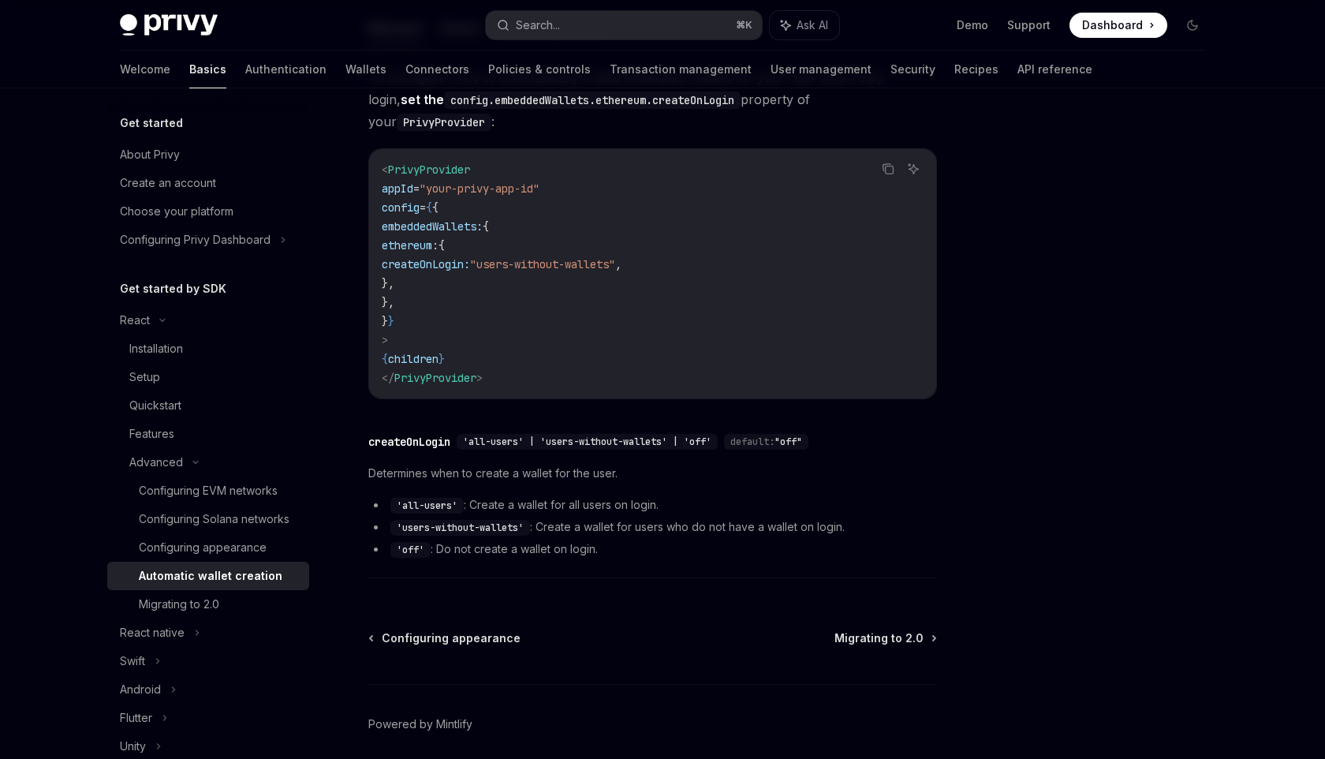
scroll to position [461, 0]
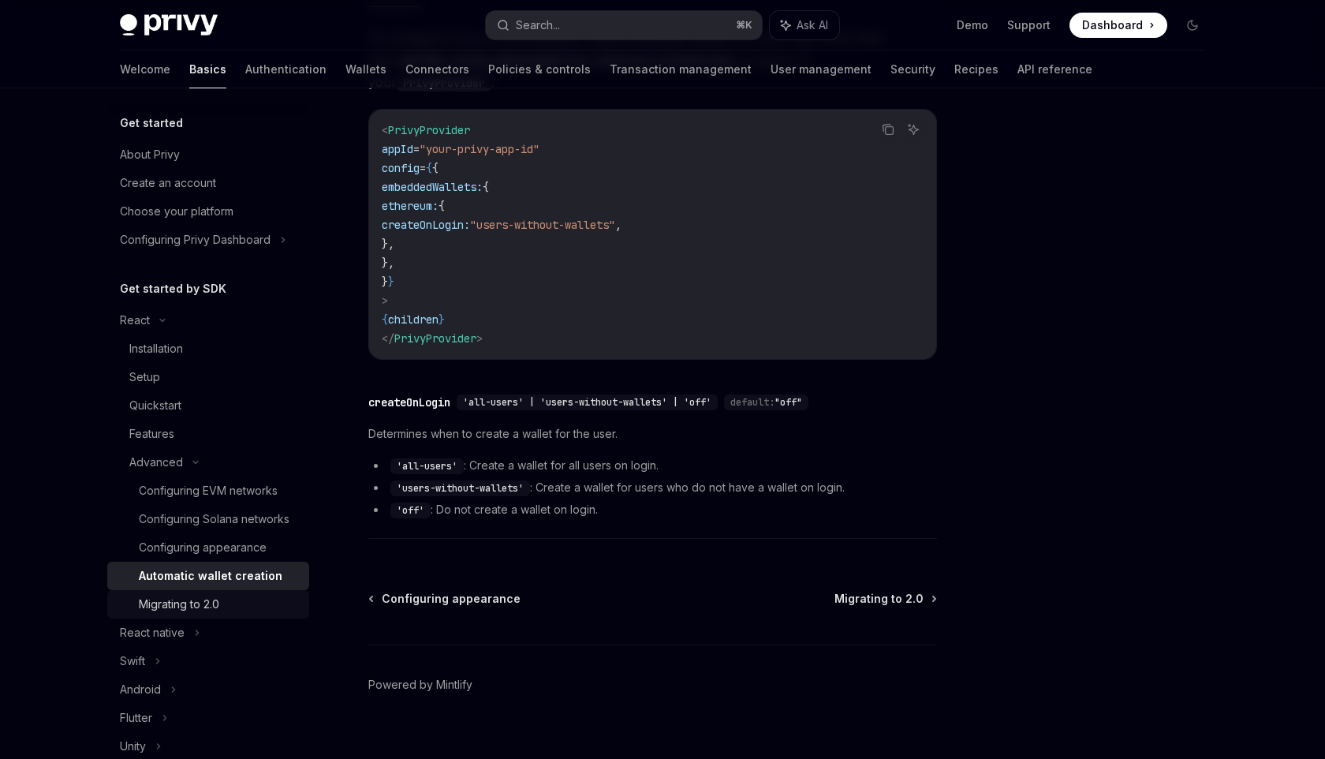
click at [208, 607] on div "Migrating to 2.0" at bounding box center [179, 604] width 80 height 19
type textarea "*"
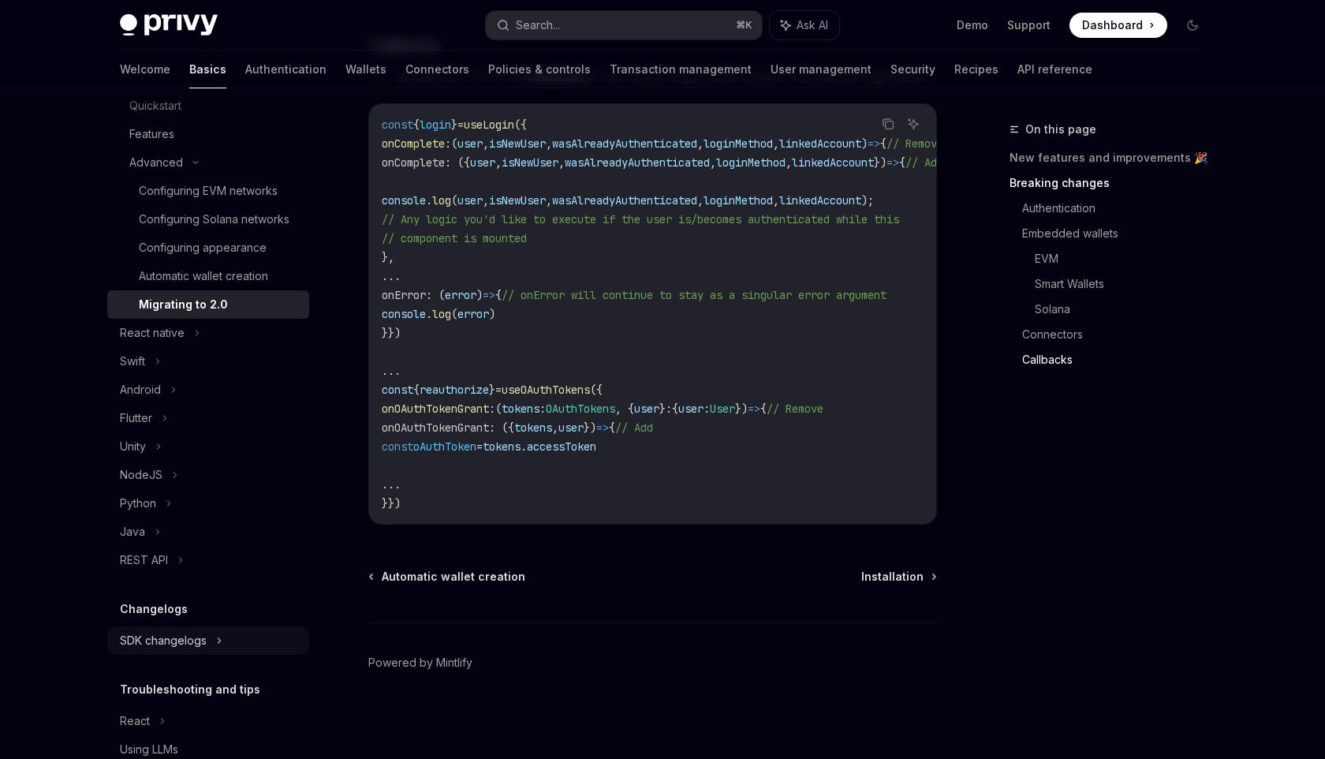
scroll to position [297, 0]
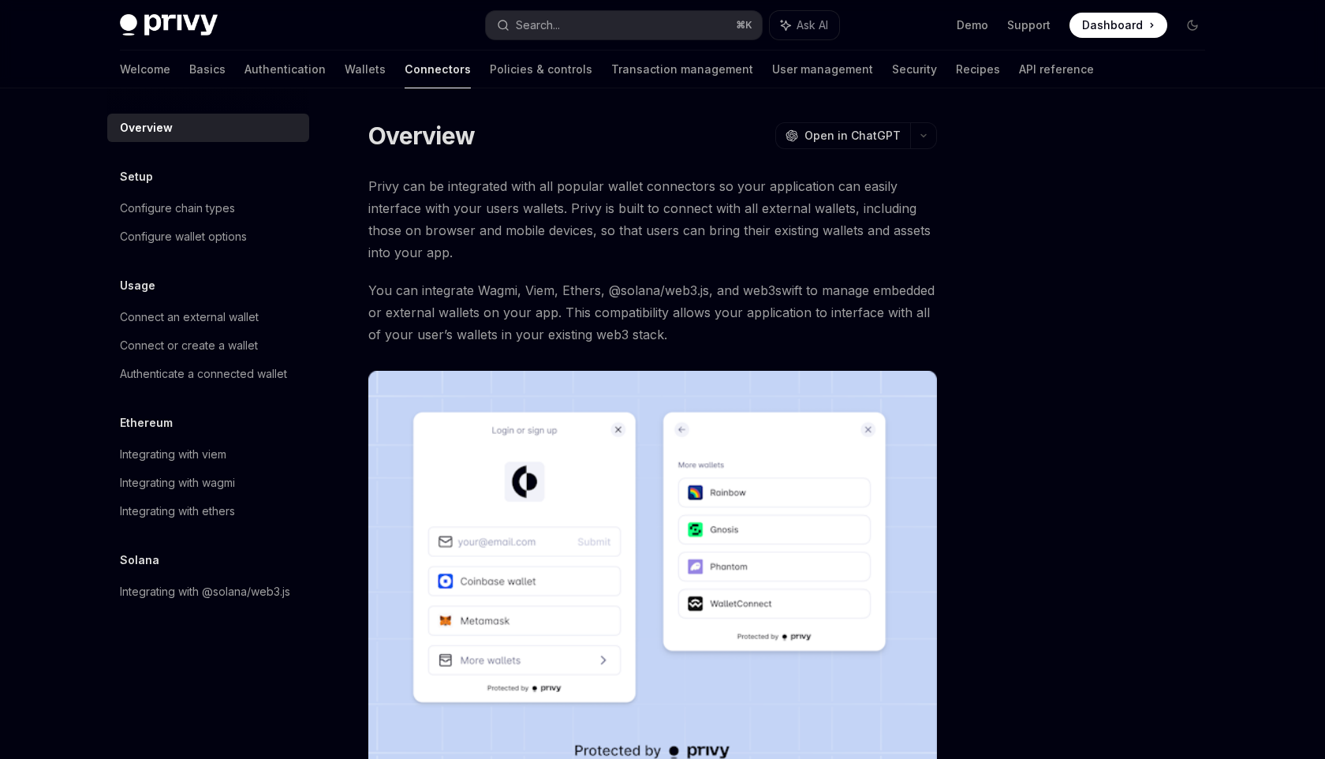
scroll to position [252, 0]
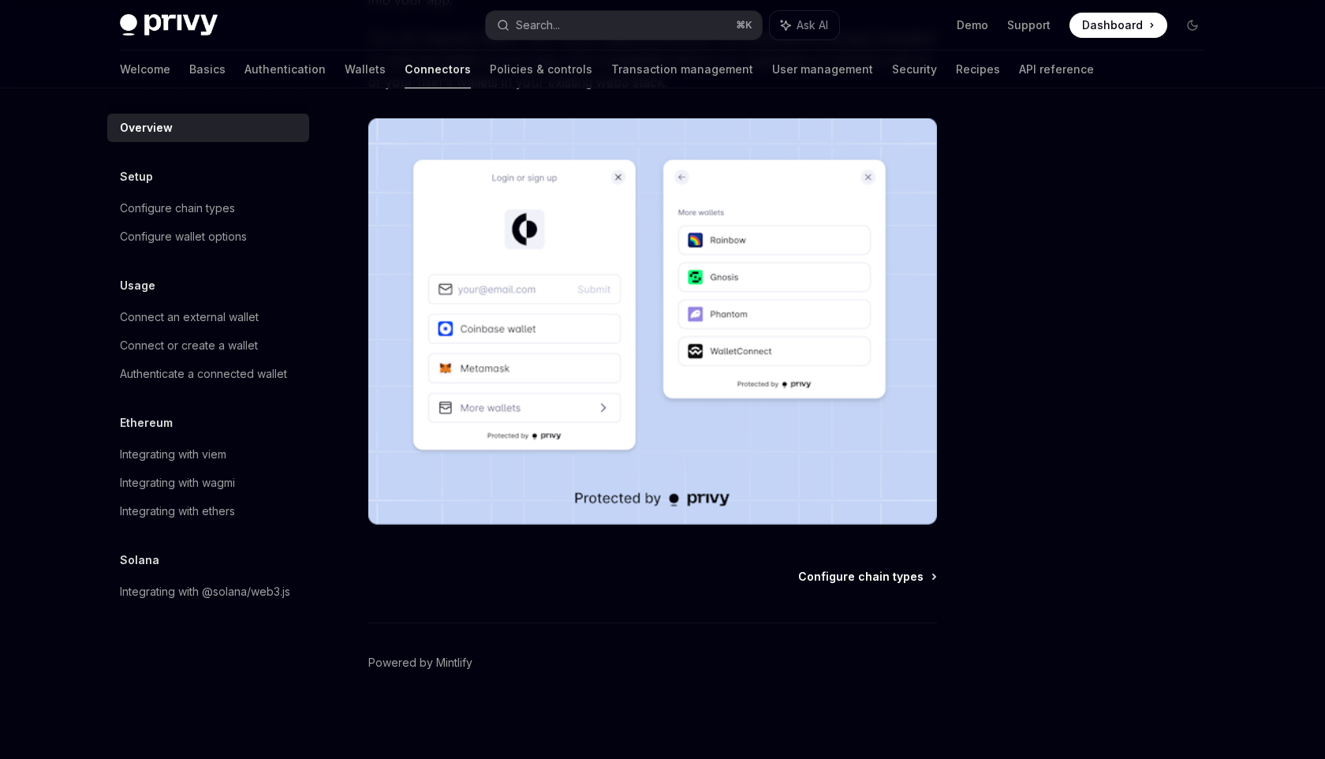
click at [902, 581] on span "Configure chain types" at bounding box center [860, 577] width 125 height 16
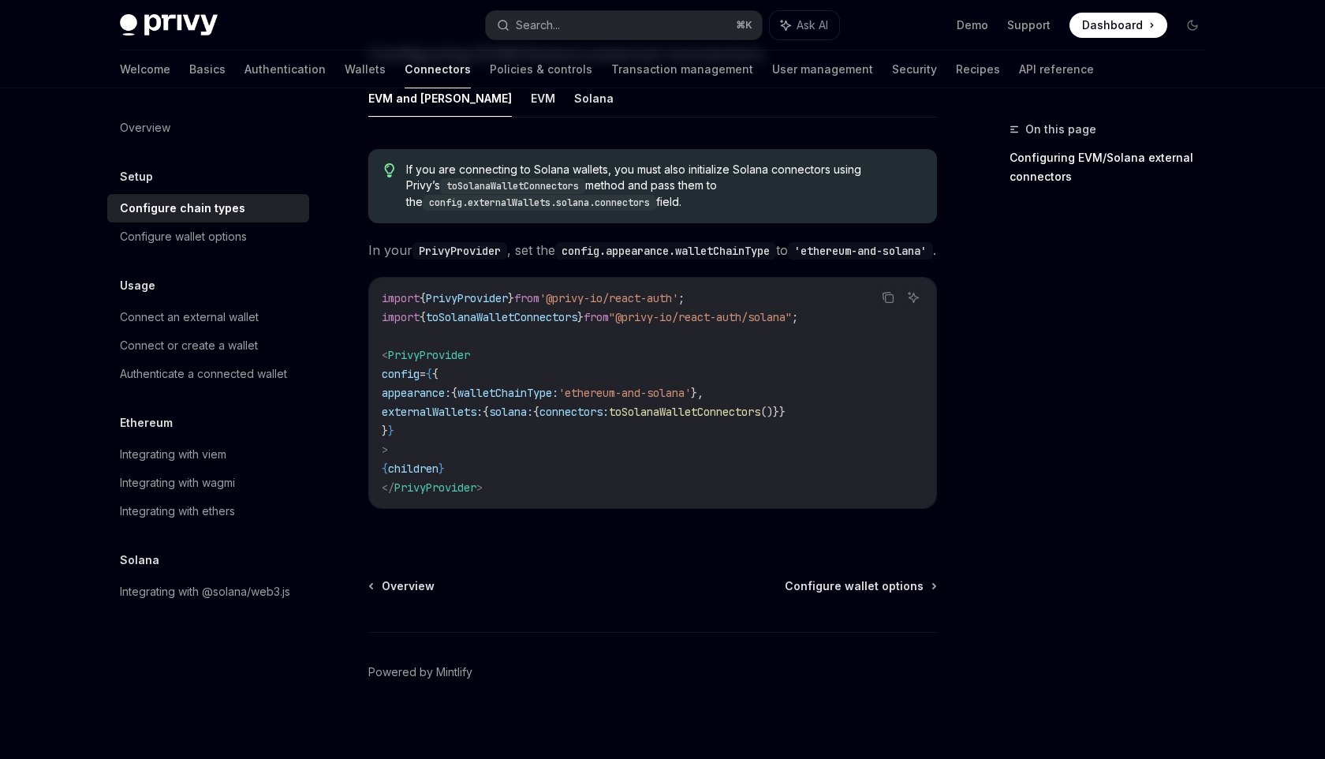
scroll to position [270, 0]
click at [883, 576] on span "Configure wallet options" at bounding box center [854, 584] width 139 height 16
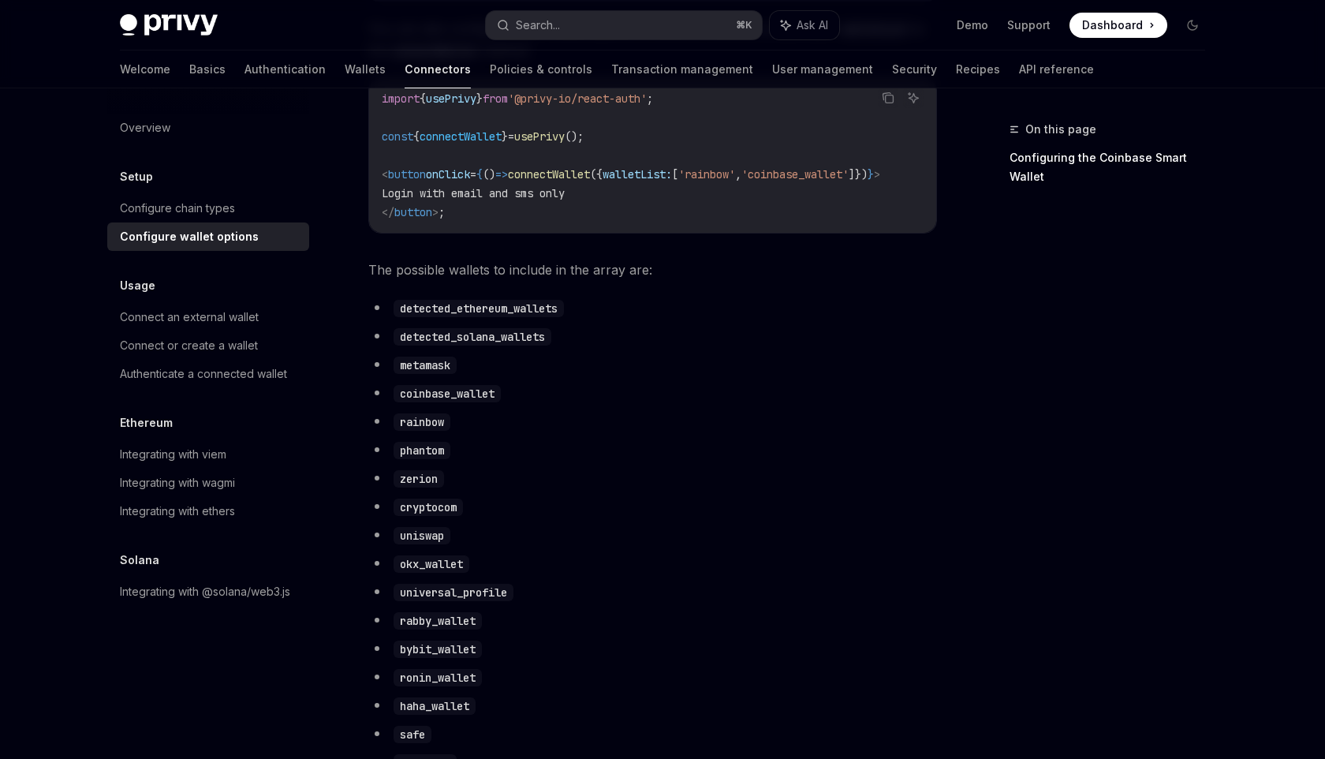
scroll to position [703, 0]
click at [231, 311] on div "Connect an external wallet" at bounding box center [189, 317] width 139 height 19
type textarea "*"
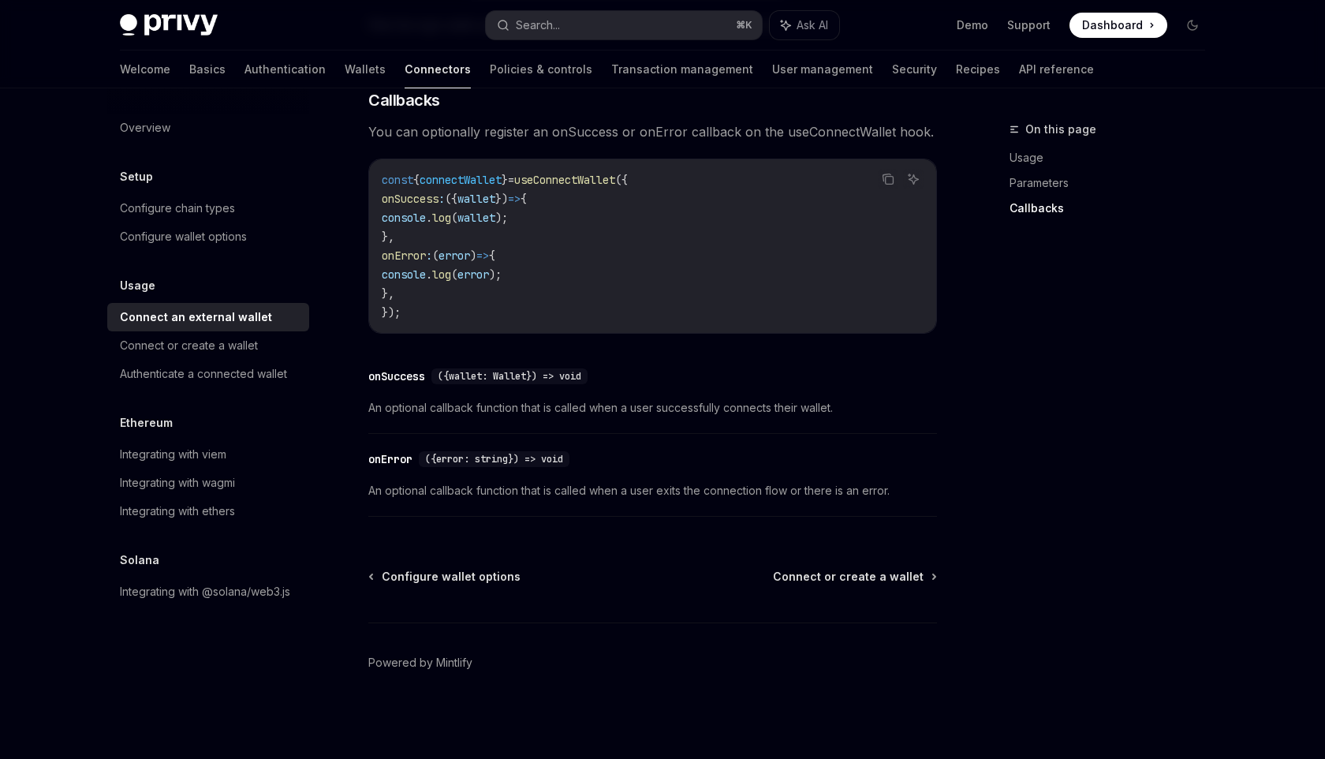
scroll to position [969, 0]
